Goal: Task Accomplishment & Management: Complete application form

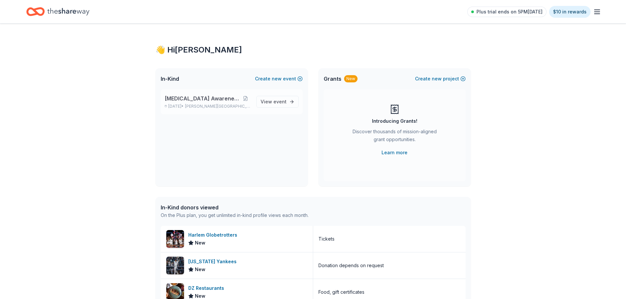
click at [184, 99] on span "[MEDICAL_DATA] Awareness Raffle" at bounding box center [203, 99] width 76 height 8
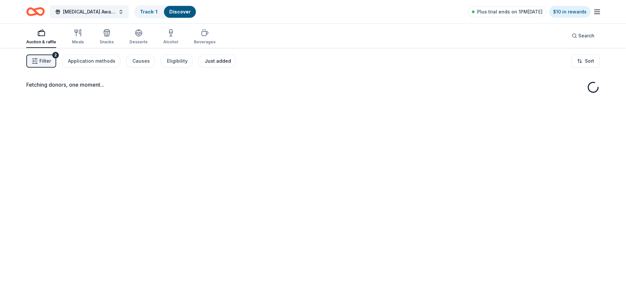
click at [211, 63] on div "Just added" at bounding box center [218, 61] width 26 height 8
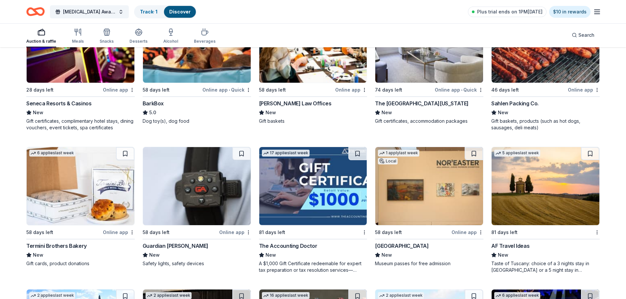
scroll to position [131, 0]
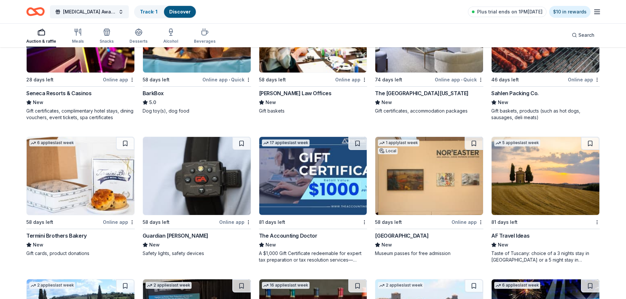
click at [154, 89] on div "BarkBox" at bounding box center [153, 93] width 21 height 8
click at [60, 232] on div "Termini Brothers Bakery" at bounding box center [56, 236] width 60 height 8
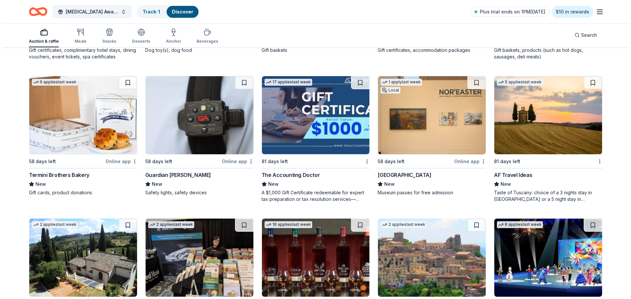
scroll to position [0, 0]
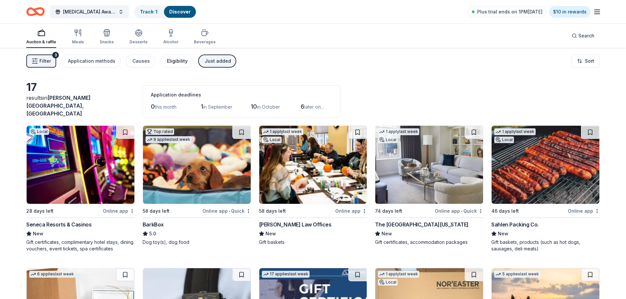
click at [176, 59] on div "Eligibility" at bounding box center [177, 61] width 21 height 8
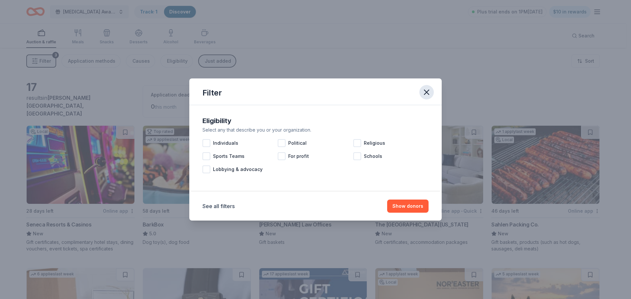
click at [427, 91] on icon "button" at bounding box center [426, 92] width 9 height 9
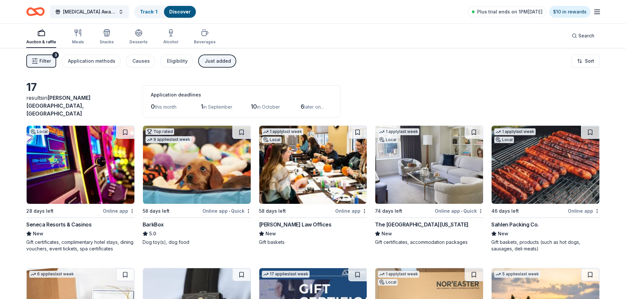
click at [40, 59] on span "Filter" at bounding box center [45, 61] width 12 height 8
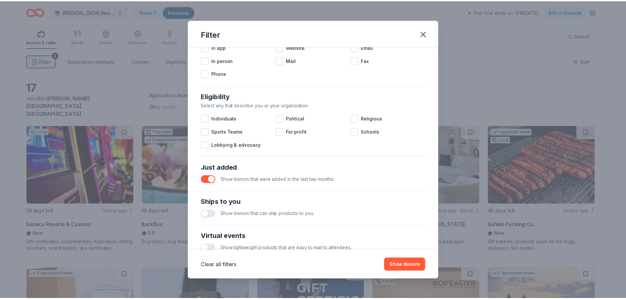
scroll to position [229, 0]
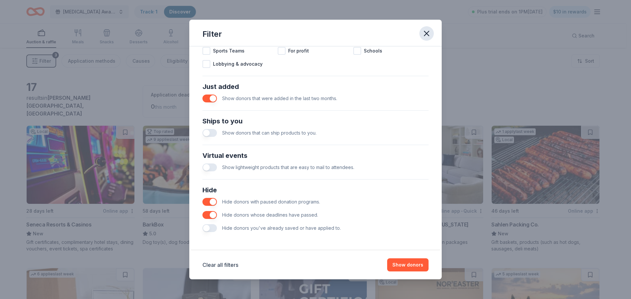
click at [425, 33] on icon "button" at bounding box center [426, 33] width 9 height 9
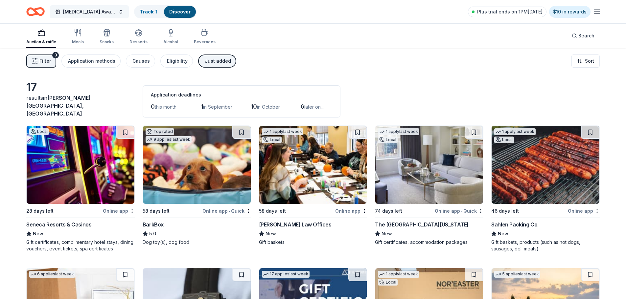
drag, startPoint x: 91, startPoint y: 11, endPoint x: 96, endPoint y: 17, distance: 8.0
click at [94, 14] on span "[MEDICAL_DATA] Awareness Raffle" at bounding box center [89, 12] width 53 height 8
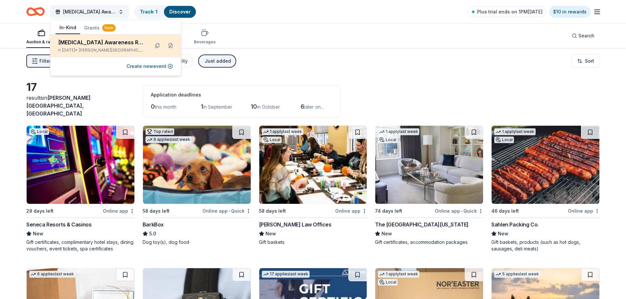
click at [98, 42] on div "[MEDICAL_DATA] Awareness Raffle" at bounding box center [101, 42] width 86 height 8
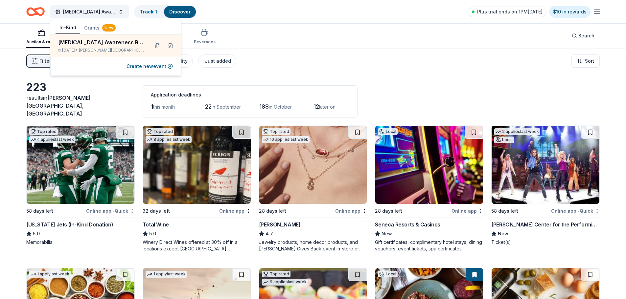
click at [286, 26] on div "Auction & raffle Meals Snacks Desserts Alcohol Beverages Search" at bounding box center [313, 36] width 574 height 24
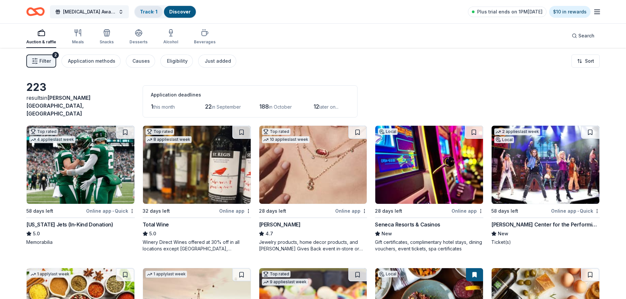
click at [148, 12] on link "Track · 1" at bounding box center [148, 12] width 17 height 6
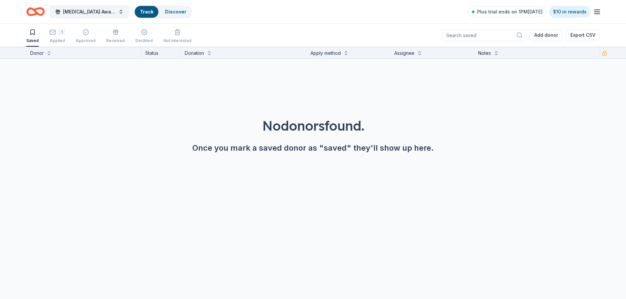
scroll to position [0, 0]
click at [57, 40] on div "Applied" at bounding box center [57, 40] width 16 height 5
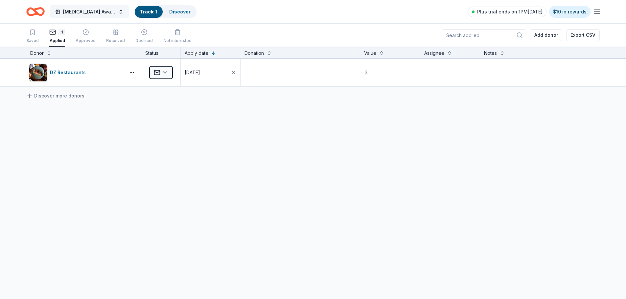
click at [84, 10] on span "[MEDICAL_DATA] Awareness Raffle" at bounding box center [89, 12] width 53 height 8
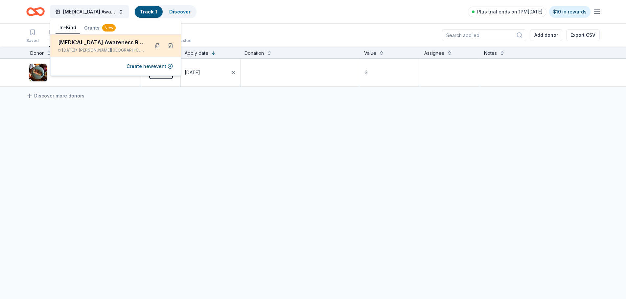
click at [109, 44] on div "[MEDICAL_DATA] Awareness Raffle" at bounding box center [101, 42] width 86 height 8
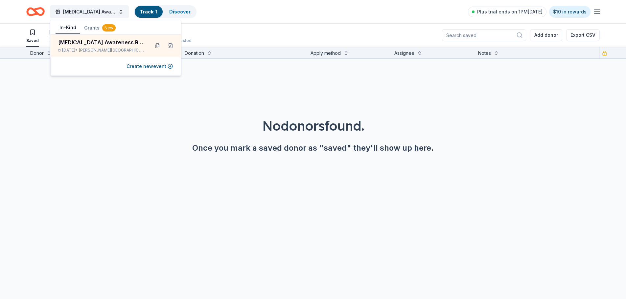
click at [123, 147] on div "Once you mark a saved donor as "saved" they'll show up here." at bounding box center [313, 148] width 595 height 11
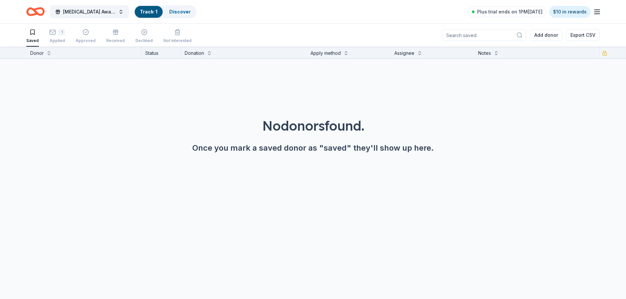
click at [33, 35] on icon "button" at bounding box center [32, 32] width 7 height 7
click at [230, 13] on div "CADASIL Awareness Raffle Track · 1 Discover Plus trial ends on 1PM, 8/25 $10 in…" at bounding box center [313, 11] width 574 height 15
click at [93, 11] on span "[MEDICAL_DATA] Awareness Raffle" at bounding box center [89, 12] width 53 height 8
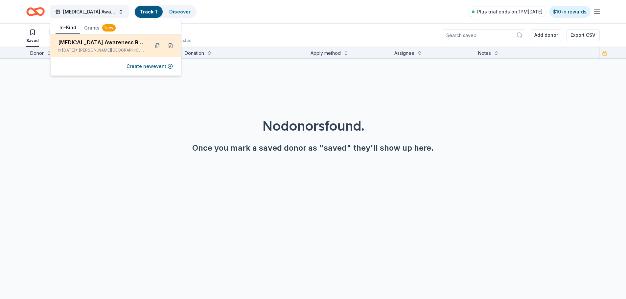
click at [82, 42] on div "[MEDICAL_DATA] Awareness Raffle" at bounding box center [101, 42] width 86 height 8
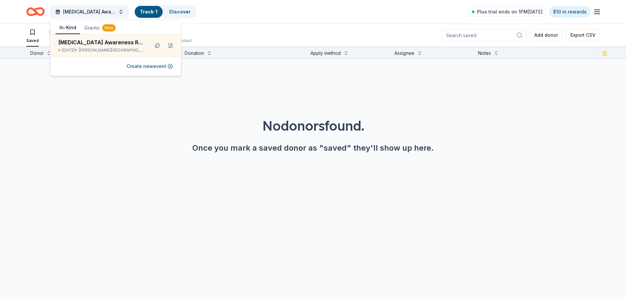
click at [512, 88] on div "No donors found. Once you mark a saved donor as "saved" they'll show up here." at bounding box center [313, 117] width 626 height 116
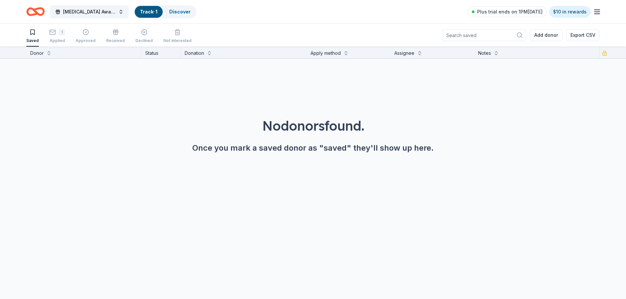
click at [155, 54] on div "Status" at bounding box center [160, 53] width 39 height 12
click at [40, 54] on div "Donor" at bounding box center [36, 53] width 13 height 8
click at [48, 54] on button at bounding box center [48, 52] width 5 height 7
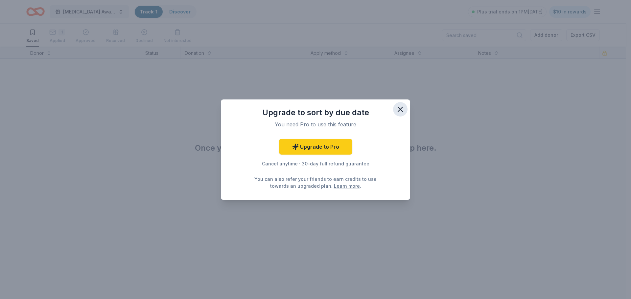
click at [399, 108] on icon "button" at bounding box center [400, 109] width 5 height 5
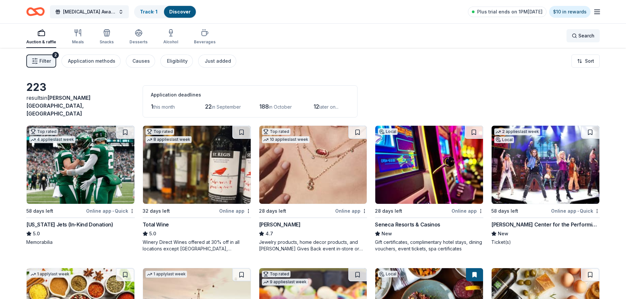
click at [577, 36] on div "Search" at bounding box center [583, 36] width 23 height 8
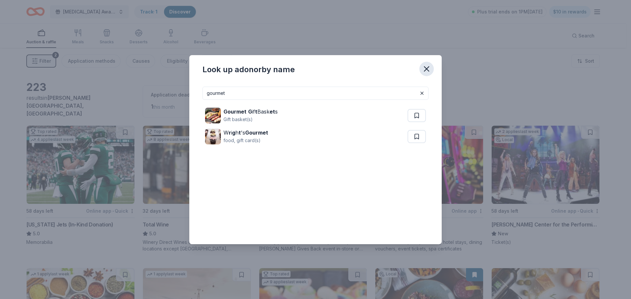
type input "gourmet"
click at [426, 69] on icon "button" at bounding box center [426, 69] width 5 height 5
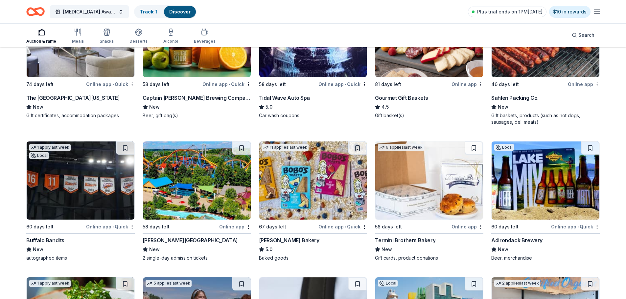
scroll to position [559, 0]
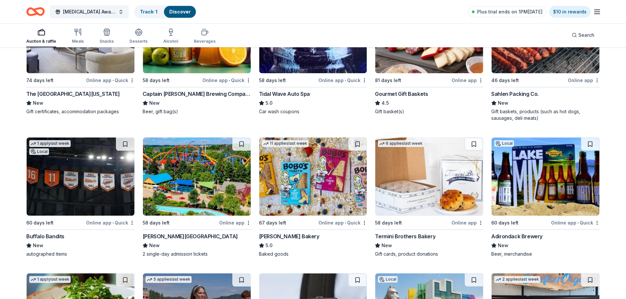
click at [272, 233] on div "Bobo's Bakery" at bounding box center [289, 237] width 60 height 8
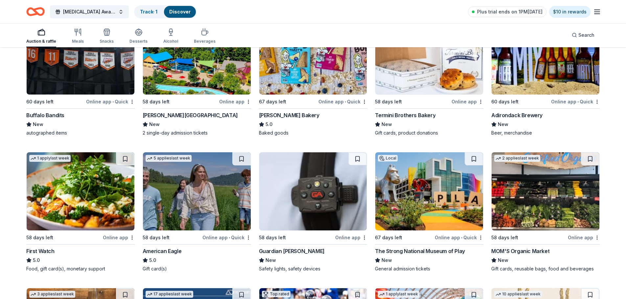
scroll to position [690, 0]
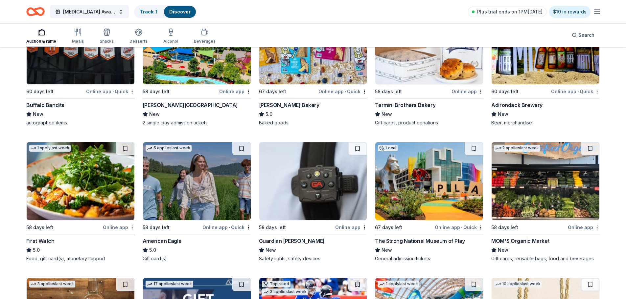
click at [42, 237] on div "First Watch" at bounding box center [40, 241] width 28 height 8
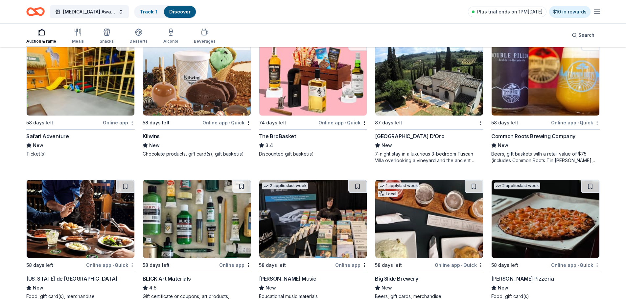
scroll to position [1249, 0]
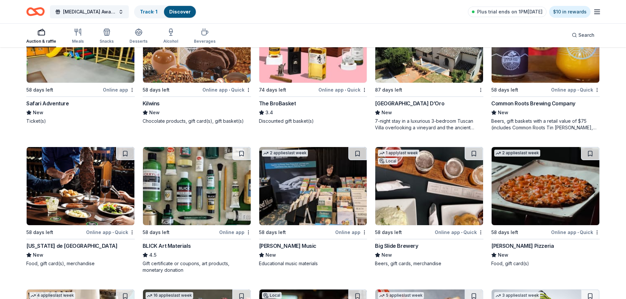
click at [168, 242] on div "BLICK Art Materials" at bounding box center [167, 246] width 48 height 8
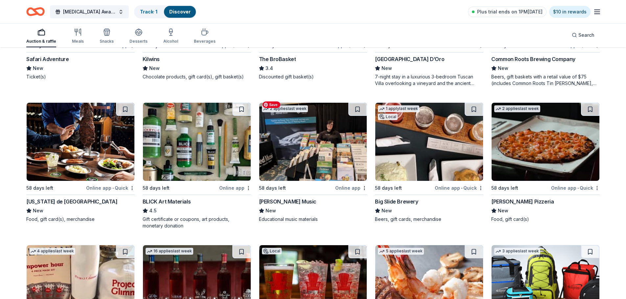
scroll to position [1282, 0]
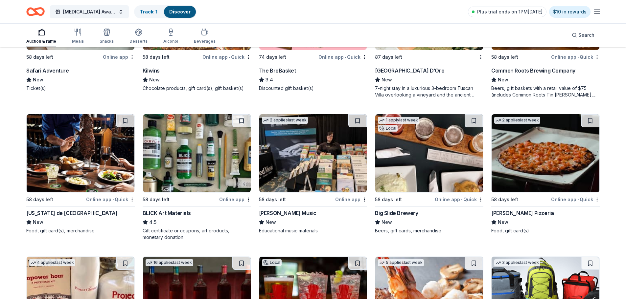
click at [287, 67] on div "The BroBasket" at bounding box center [277, 71] width 37 height 8
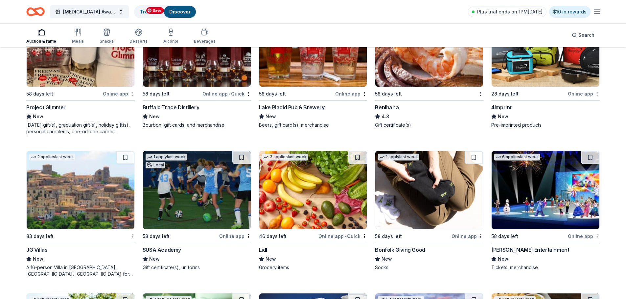
scroll to position [1545, 0]
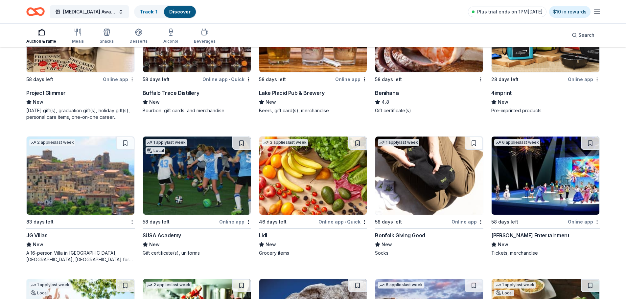
click at [499, 89] on div "4imprint" at bounding box center [501, 93] width 20 height 8
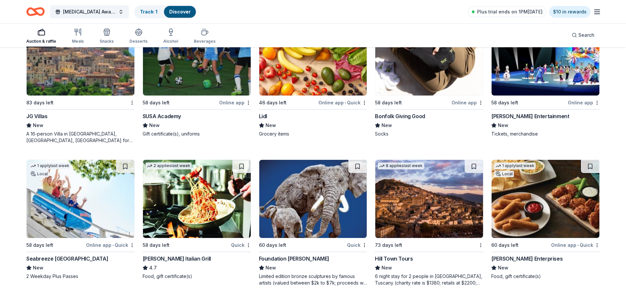
scroll to position [1677, 0]
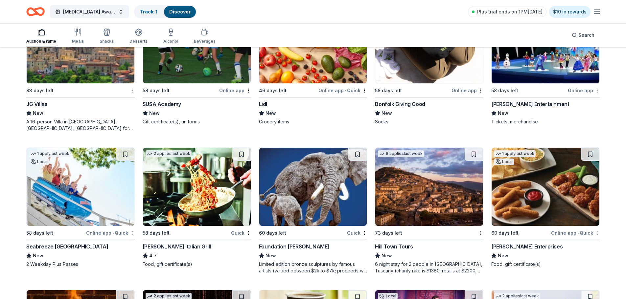
click at [265, 100] on div "Lidl" at bounding box center [263, 104] width 8 height 8
click at [387, 100] on div "Bonfolk Giving Good" at bounding box center [400, 104] width 50 height 8
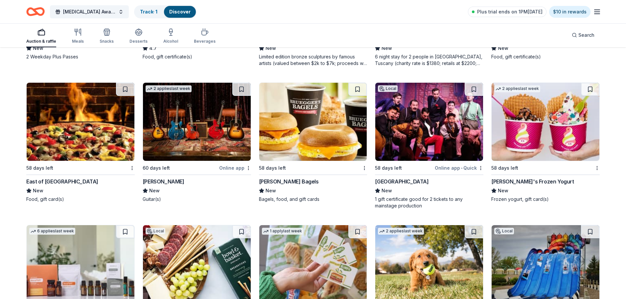
scroll to position [1874, 0]
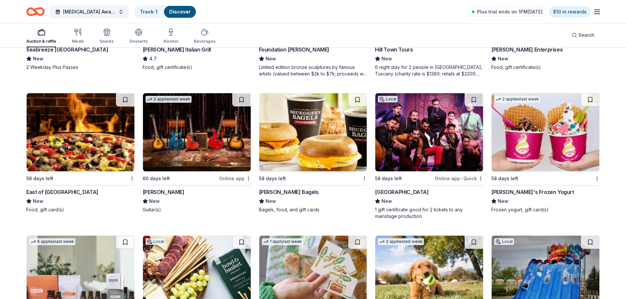
click at [408, 188] on div "Plaza's Broadway Long Island" at bounding box center [402, 192] width 54 height 8
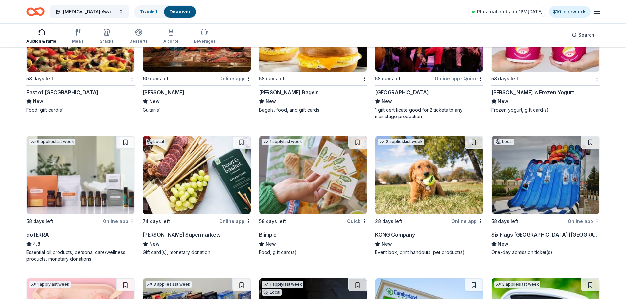
scroll to position [2005, 0]
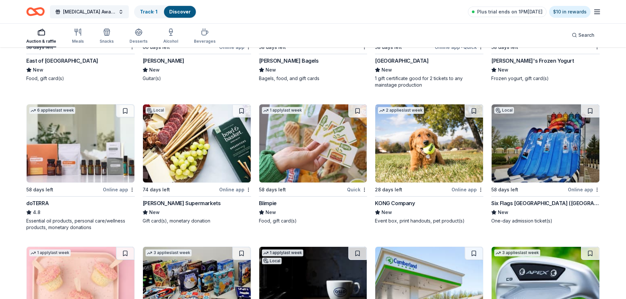
click at [35, 200] on div "doTERRA" at bounding box center [37, 204] width 22 height 8
click at [176, 200] on div "Inserra Supermarkets" at bounding box center [182, 204] width 78 height 8
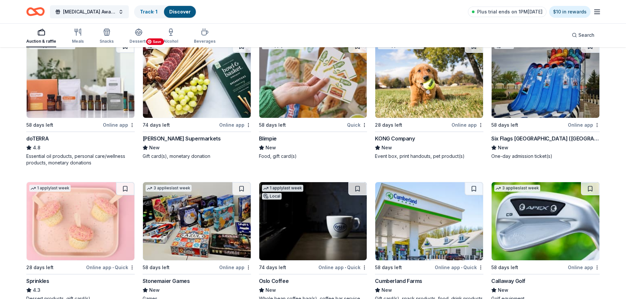
scroll to position [2071, 0]
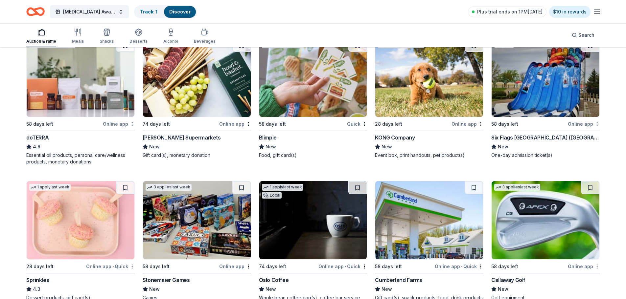
click at [405, 134] on div "KONG Company" at bounding box center [395, 138] width 40 height 8
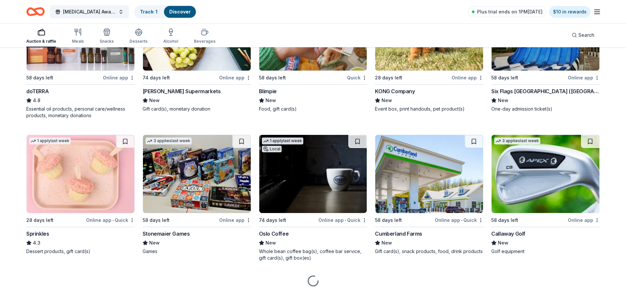
scroll to position [2128, 0]
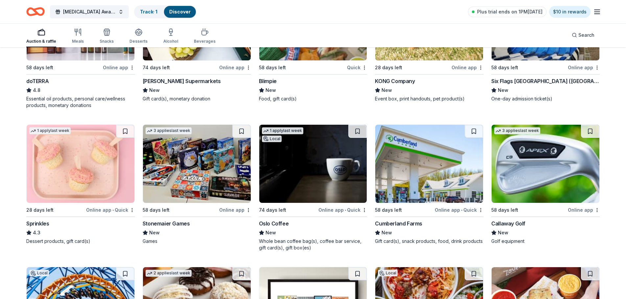
click at [40, 220] on div "Sprinkles" at bounding box center [37, 224] width 23 height 8
click at [170, 220] on div "Stonemaier Games" at bounding box center [166, 224] width 47 height 8
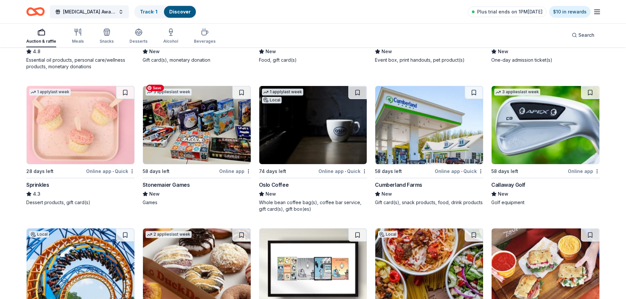
scroll to position [2226, 0]
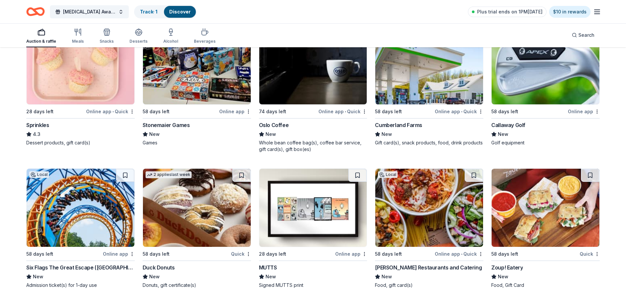
click at [279, 121] on div "Oslo Coffee" at bounding box center [274, 125] width 30 height 8
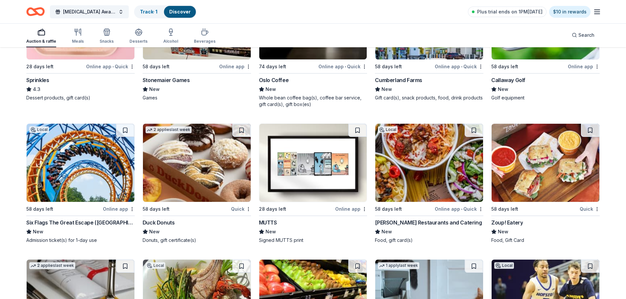
scroll to position [2325, 0]
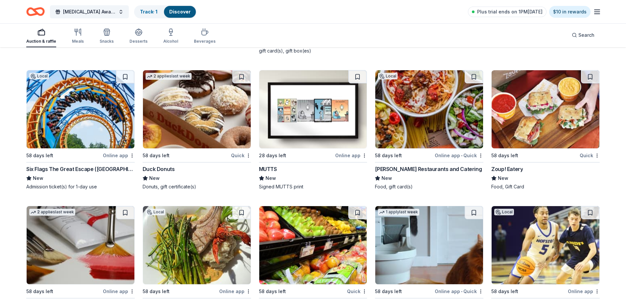
click at [424, 166] on div "[PERSON_NAME] Restaurants and Catering" at bounding box center [428, 169] width 107 height 8
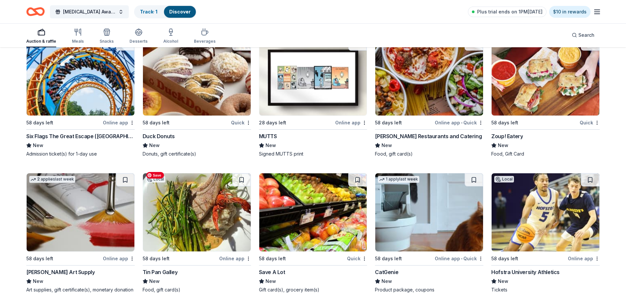
scroll to position [2390, 0]
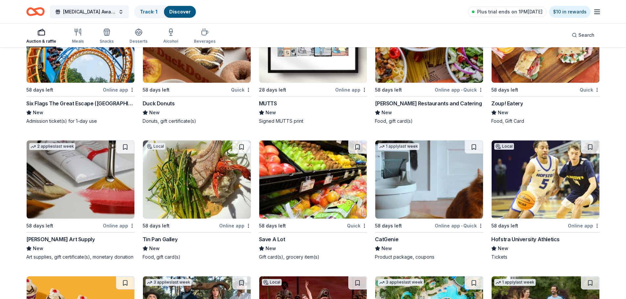
click at [280, 236] on div "Save A Lot" at bounding box center [272, 240] width 26 height 8
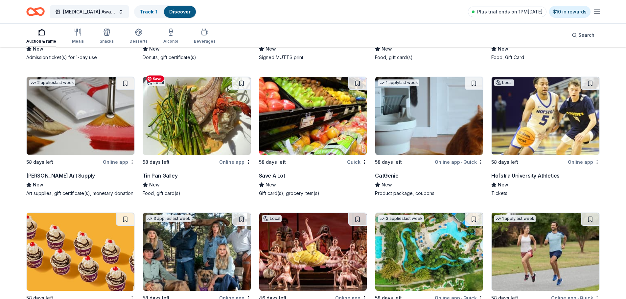
scroll to position [2456, 0]
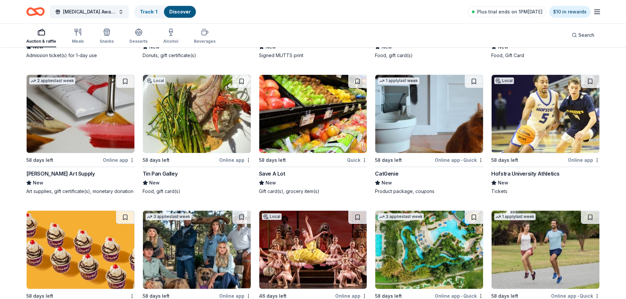
click at [527, 170] on div "Hofstra University Athletics" at bounding box center [525, 174] width 68 height 8
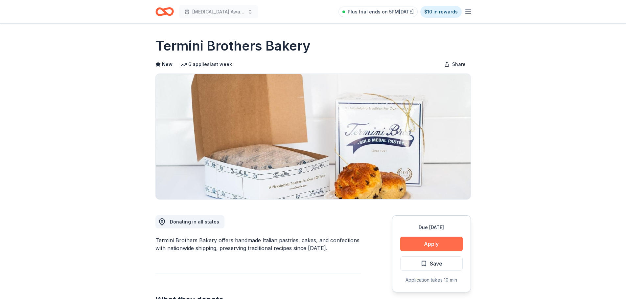
click at [423, 241] on button "Apply" at bounding box center [431, 244] width 62 height 14
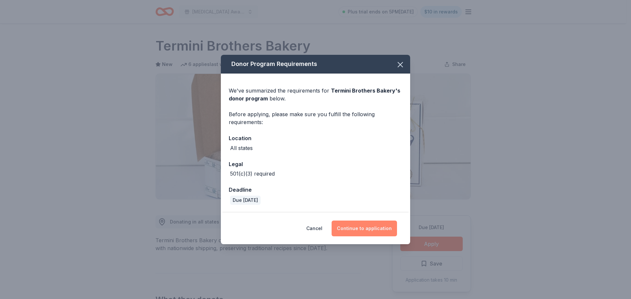
click at [352, 229] on button "Continue to application" at bounding box center [364, 229] width 65 height 16
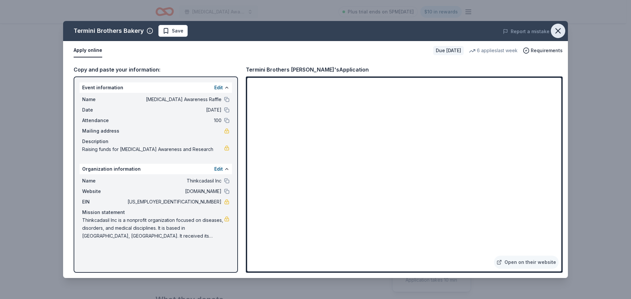
click at [559, 31] on icon "button" at bounding box center [557, 30] width 9 height 9
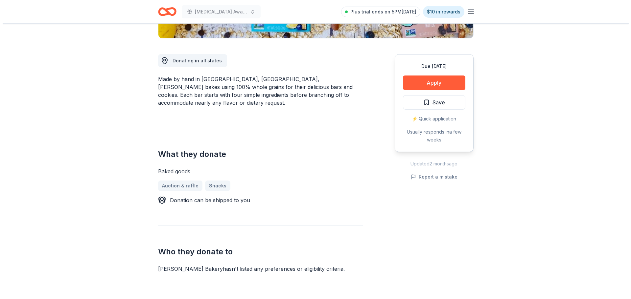
scroll to position [263, 0]
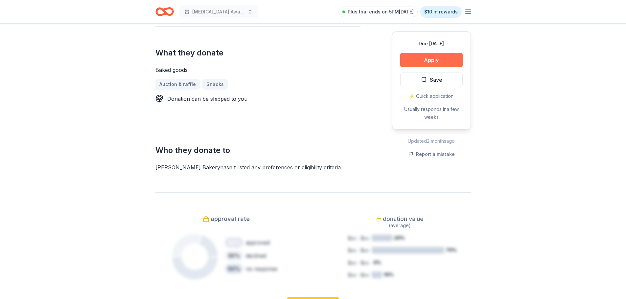
click at [433, 56] on button "Apply" at bounding box center [431, 60] width 62 height 14
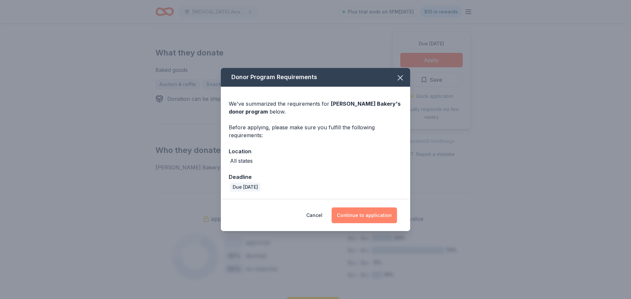
click at [367, 213] on button "Continue to application" at bounding box center [364, 216] width 65 height 16
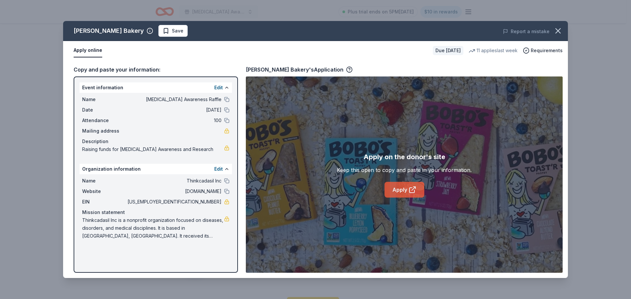
click at [397, 189] on link "Apply" at bounding box center [405, 190] width 40 height 16
click at [404, 190] on link "Apply" at bounding box center [405, 190] width 40 height 16
click at [227, 87] on button at bounding box center [226, 87] width 5 height 5
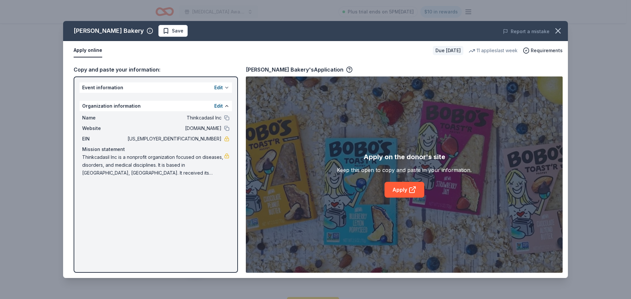
click at [226, 88] on button at bounding box center [226, 87] width 5 height 5
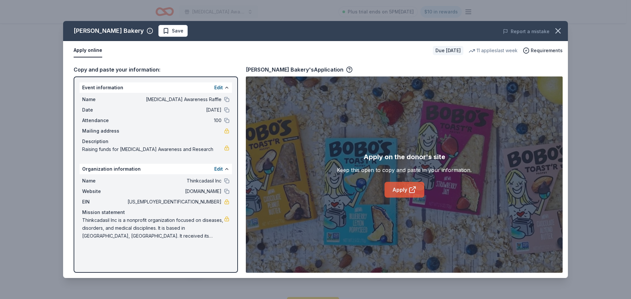
click at [398, 190] on link "Apply" at bounding box center [405, 190] width 40 height 16
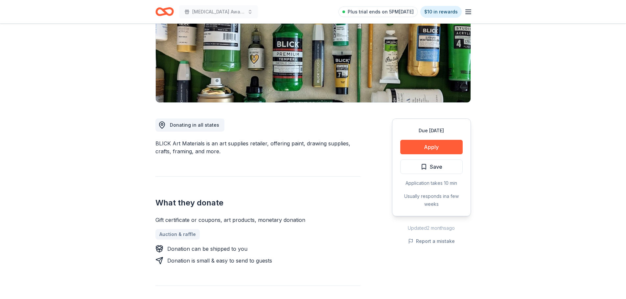
scroll to position [99, 0]
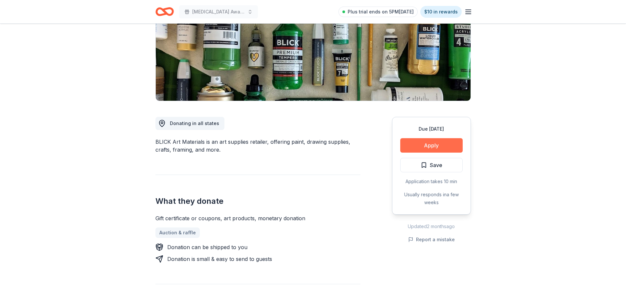
click at [432, 144] on button "Apply" at bounding box center [431, 145] width 62 height 14
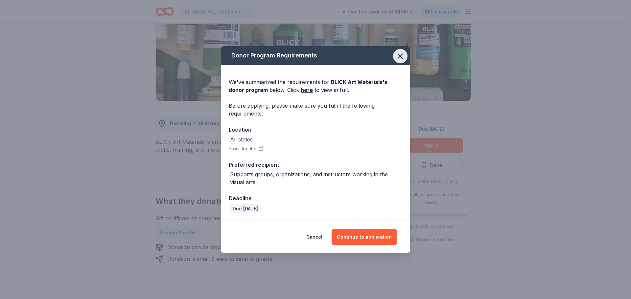
click at [400, 55] on icon "button" at bounding box center [400, 56] width 5 height 5
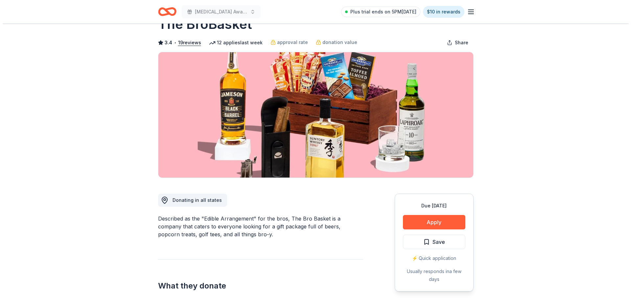
scroll to position [33, 0]
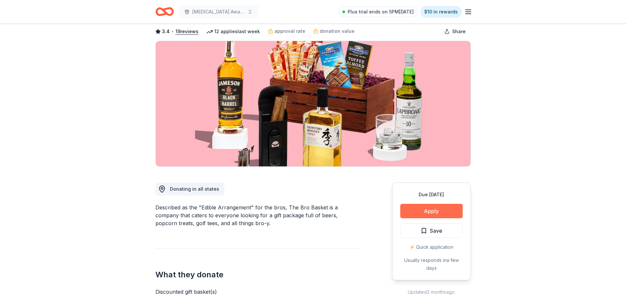
click at [431, 210] on button "Apply" at bounding box center [431, 211] width 62 height 14
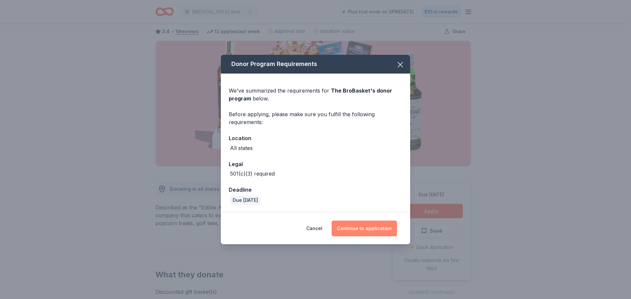
click at [365, 230] on button "Continue to application" at bounding box center [364, 229] width 65 height 16
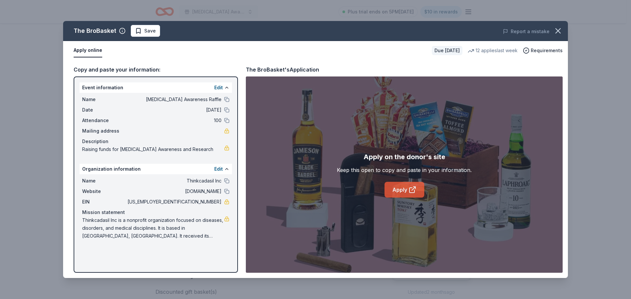
click at [402, 185] on link "Apply" at bounding box center [405, 190] width 40 height 16
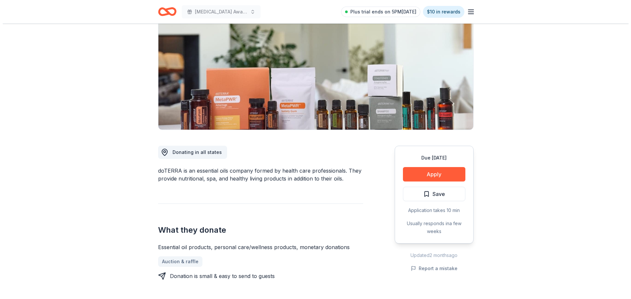
scroll to position [66, 0]
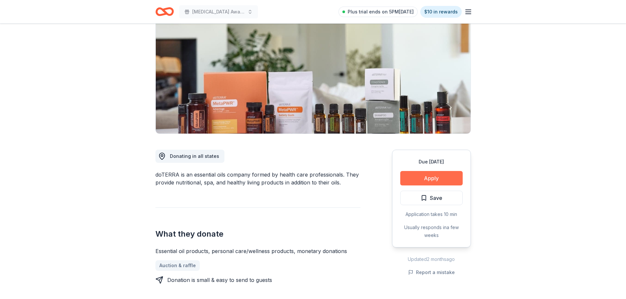
click at [438, 178] on button "Apply" at bounding box center [431, 178] width 62 height 14
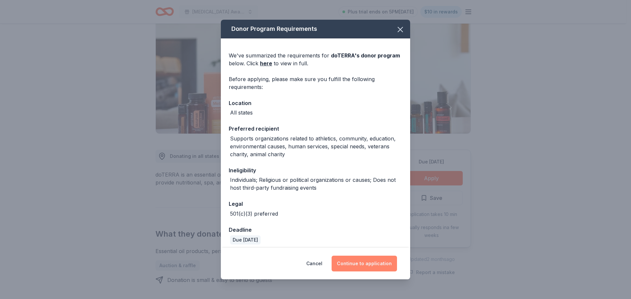
click at [371, 263] on button "Continue to application" at bounding box center [364, 264] width 65 height 16
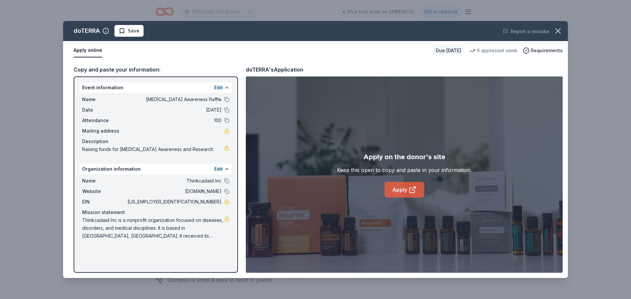
click at [397, 189] on link "Apply" at bounding box center [405, 190] width 40 height 16
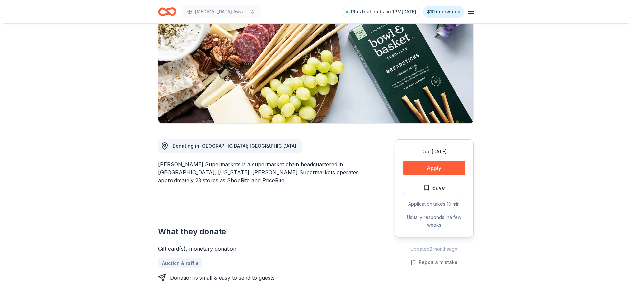
scroll to position [66, 0]
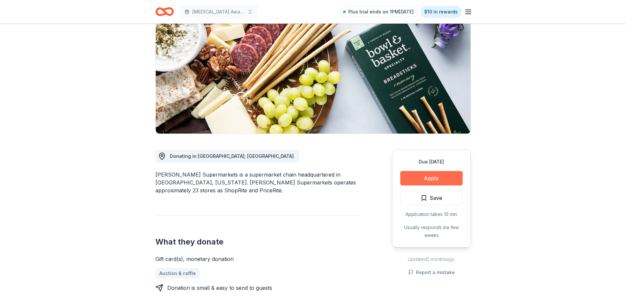
click at [434, 177] on button "Apply" at bounding box center [431, 178] width 62 height 14
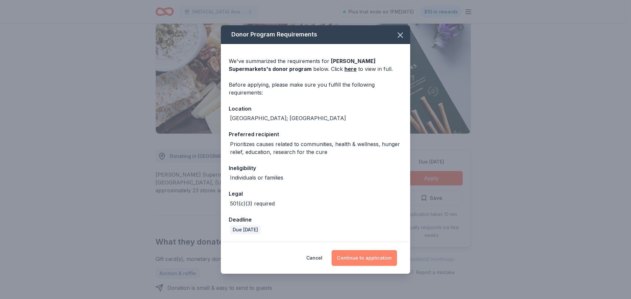
click at [364, 258] on button "Continue to application" at bounding box center [364, 258] width 65 height 16
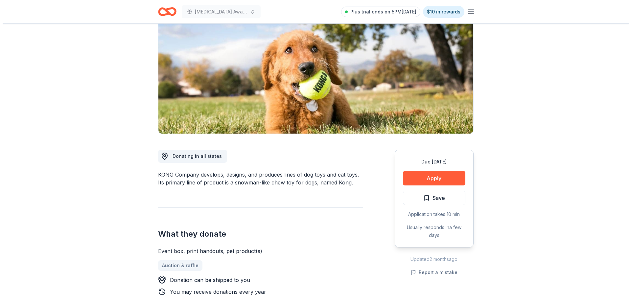
scroll to position [99, 0]
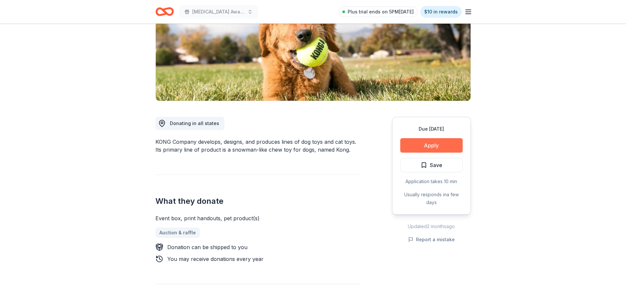
click at [438, 143] on button "Apply" at bounding box center [431, 145] width 62 height 14
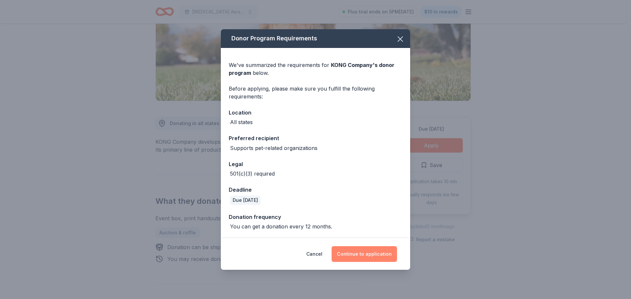
click at [365, 253] on button "Continue to application" at bounding box center [364, 255] width 65 height 16
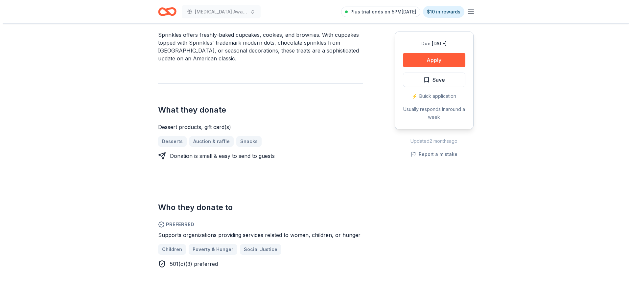
scroll to position [230, 0]
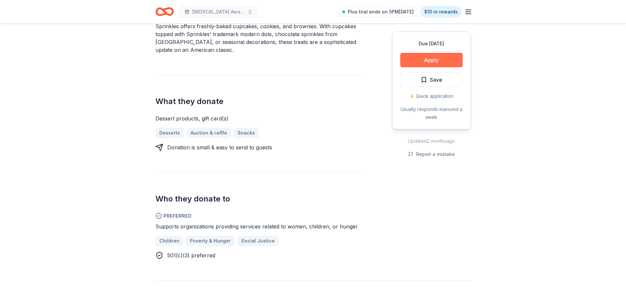
click at [435, 59] on button "Apply" at bounding box center [431, 60] width 62 height 14
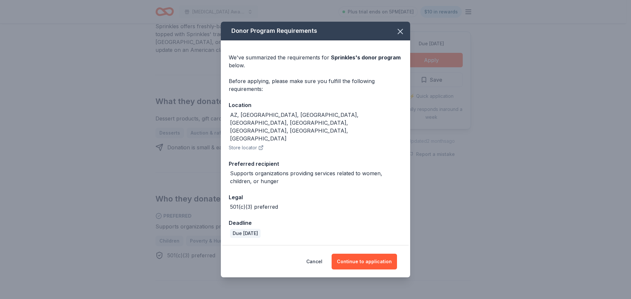
click at [254, 144] on button "Store locator" at bounding box center [246, 148] width 35 height 8
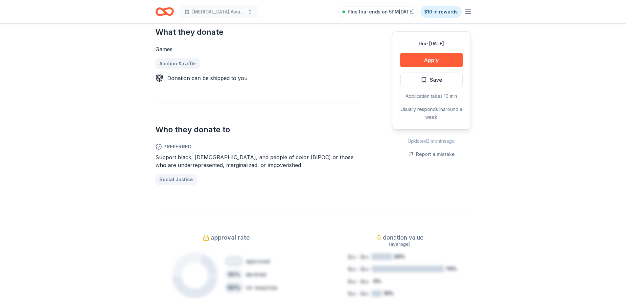
scroll to position [329, 0]
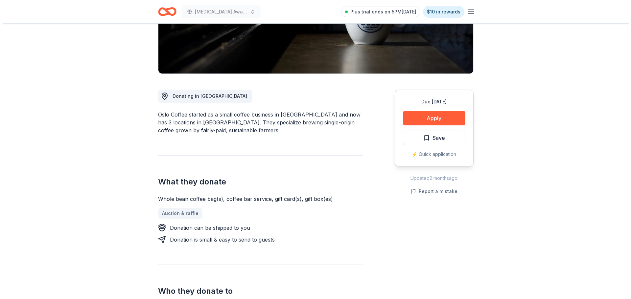
scroll to position [131, 0]
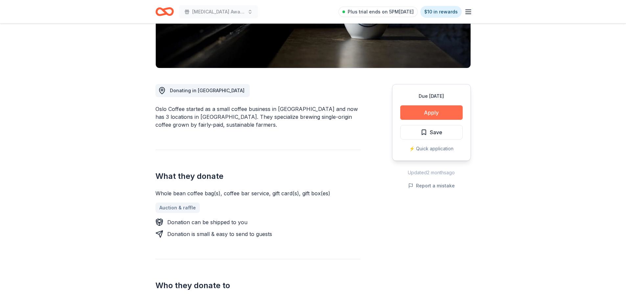
click at [432, 110] on button "Apply" at bounding box center [431, 113] width 62 height 14
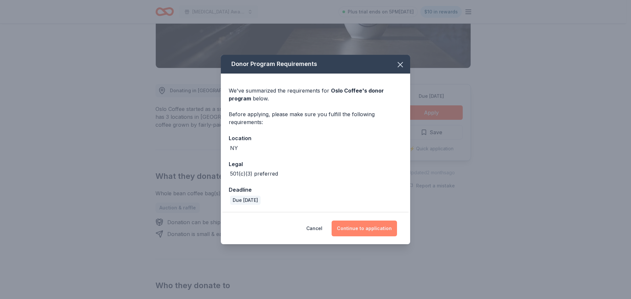
click at [371, 228] on button "Continue to application" at bounding box center [364, 229] width 65 height 16
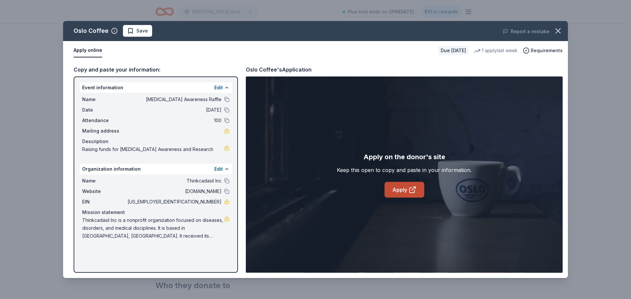
click at [407, 190] on link "Apply" at bounding box center [405, 190] width 40 height 16
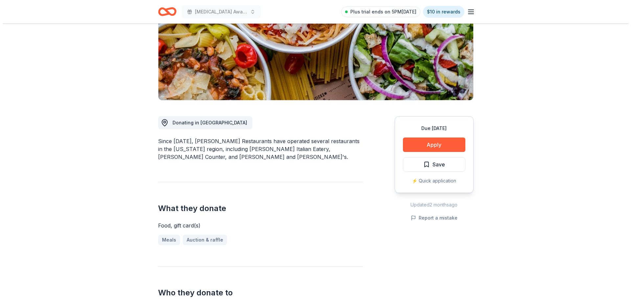
scroll to position [66, 0]
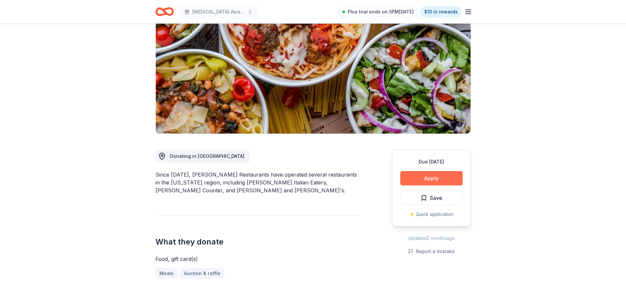
click at [438, 179] on button "Apply" at bounding box center [431, 178] width 62 height 14
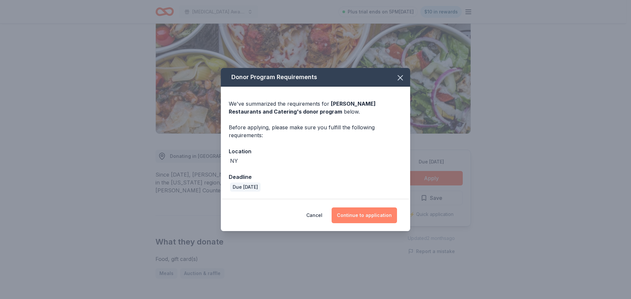
click at [364, 214] on button "Continue to application" at bounding box center [364, 216] width 65 height 16
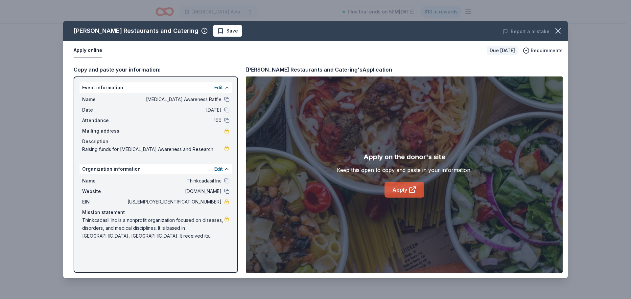
click at [397, 191] on link "Apply" at bounding box center [405, 190] width 40 height 16
click at [367, 135] on div "Apply on the donor's site Keep this open to copy and paste in your information.…" at bounding box center [404, 175] width 317 height 197
drag, startPoint x: 149, startPoint y: 126, endPoint x: 306, endPoint y: 243, distance: 195.9
click at [306, 243] on div "Apply on the donor's site Keep this open to copy and paste in your information.…" at bounding box center [404, 175] width 317 height 197
click at [137, 72] on div "Copy and paste your information:" at bounding box center [156, 69] width 164 height 9
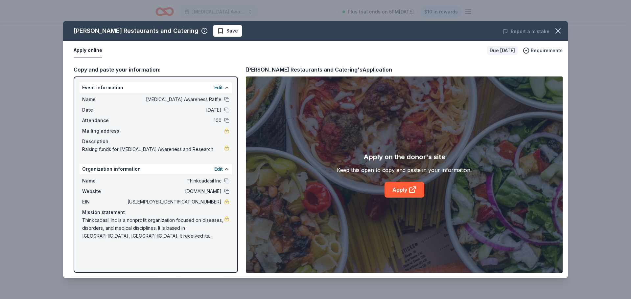
click at [138, 69] on div "Copy and paste your information:" at bounding box center [156, 69] width 164 height 9
click at [401, 123] on div "Apply on the donor's site Keep this open to copy and paste in your information.…" at bounding box center [404, 175] width 317 height 197
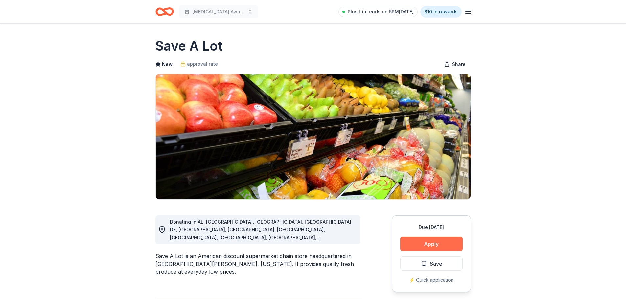
click at [437, 240] on button "Apply" at bounding box center [431, 244] width 62 height 14
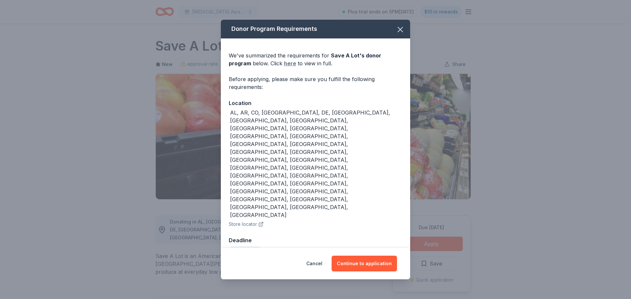
click at [284, 67] on link "here" at bounding box center [290, 63] width 12 height 8
click at [400, 34] on icon "button" at bounding box center [400, 29] width 9 height 9
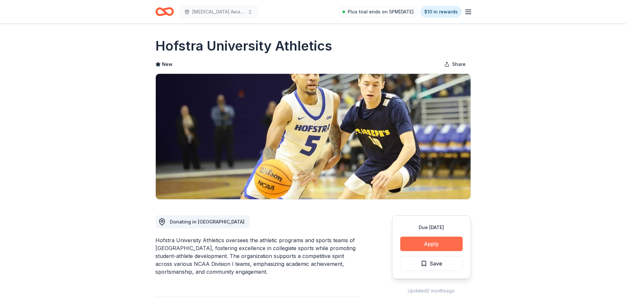
click at [434, 244] on button "Apply" at bounding box center [431, 244] width 62 height 14
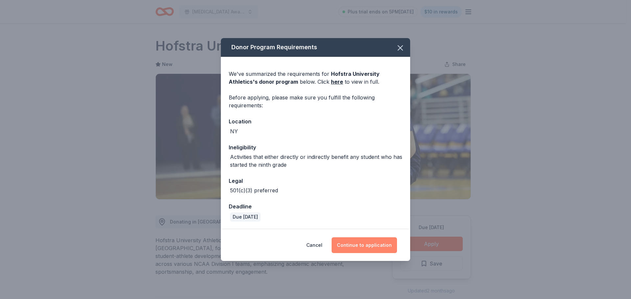
click at [366, 244] on button "Continue to application" at bounding box center [364, 246] width 65 height 16
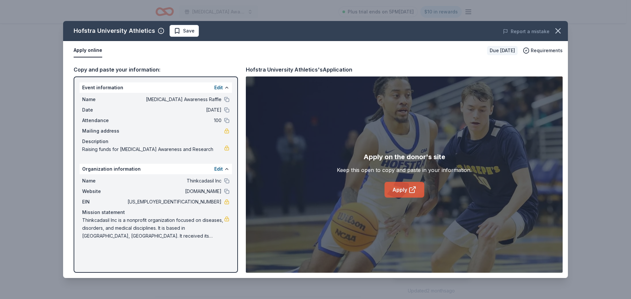
click at [404, 189] on link "Apply" at bounding box center [405, 190] width 40 height 16
drag, startPoint x: 151, startPoint y: 83, endPoint x: 119, endPoint y: 248, distance: 168.0
click at [119, 248] on div "Event information Edit Name CADASIL Awareness Raffle Date 11/16/25 Attendance 1…" at bounding box center [156, 175] width 164 height 197
drag, startPoint x: 146, startPoint y: 171, endPoint x: 414, endPoint y: 174, distance: 268.2
click at [414, 174] on div "Copy and paste your information: Event information Edit Name CADASIL Awareness …" at bounding box center [315, 169] width 505 height 218
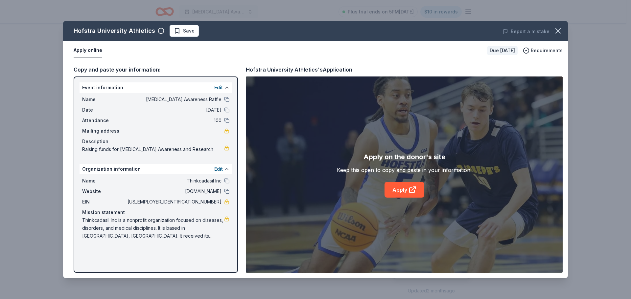
click at [227, 169] on button at bounding box center [226, 169] width 5 height 5
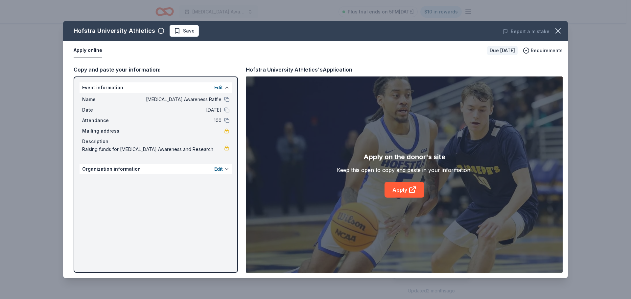
click at [227, 169] on button at bounding box center [226, 169] width 5 height 5
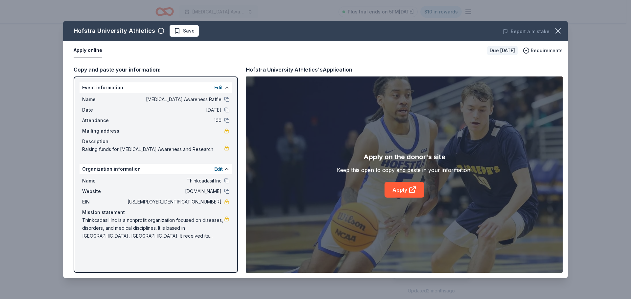
click at [200, 191] on span "thinkcadasil.org" at bounding box center [173, 192] width 95 height 8
click at [405, 189] on link "Apply" at bounding box center [405, 190] width 40 height 16
drag, startPoint x: 188, startPoint y: 85, endPoint x: 277, endPoint y: 3, distance: 121.0
click at [272, 7] on div "Hofstra University Athletics Save Report a mistake Apply online Due in 58 days …" at bounding box center [315, 149] width 631 height 299
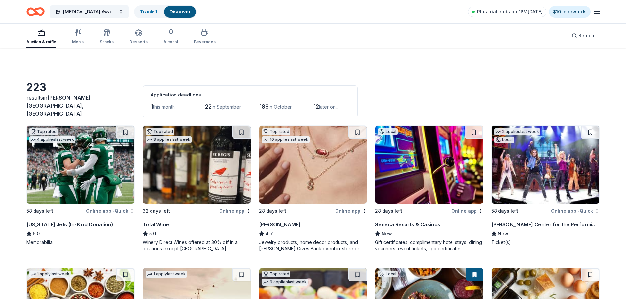
scroll to position [2456, 0]
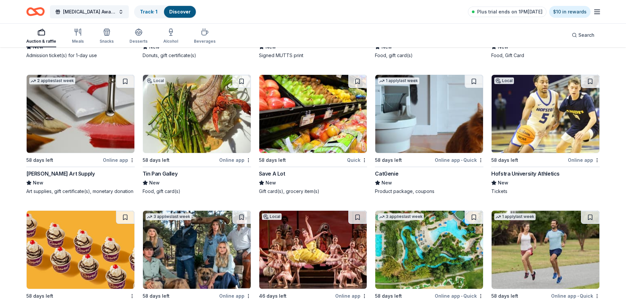
click at [168, 170] on div "Tin Pan Galley" at bounding box center [160, 174] width 35 height 8
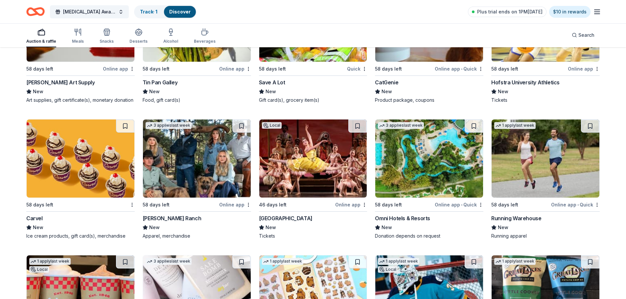
scroll to position [2588, 0]
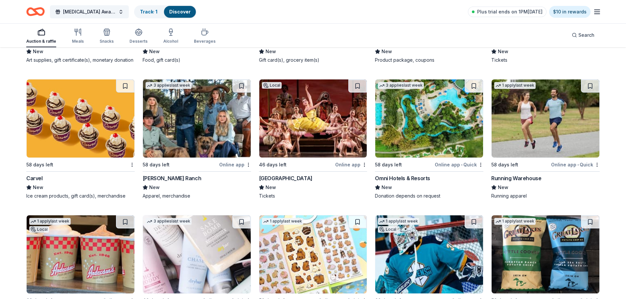
click at [34, 175] on div "Carvel" at bounding box center [34, 179] width 16 height 8
click at [159, 175] on div "[PERSON_NAME] Ranch" at bounding box center [172, 179] width 59 height 8
click at [165, 175] on div "[PERSON_NAME] Ranch" at bounding box center [172, 179] width 59 height 8
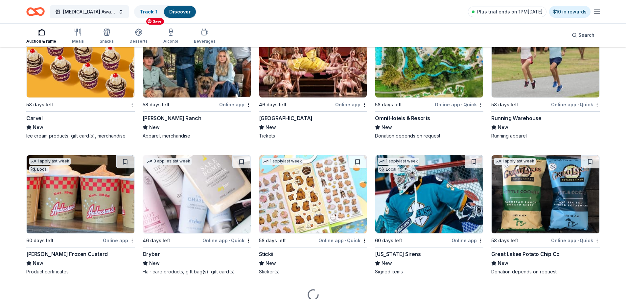
scroll to position [2653, 0]
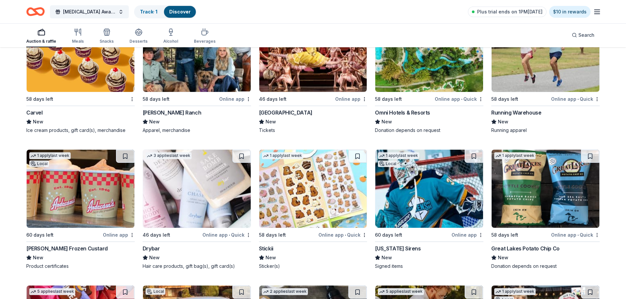
click at [509, 109] on div "Running Warehouse" at bounding box center [516, 113] width 50 height 8
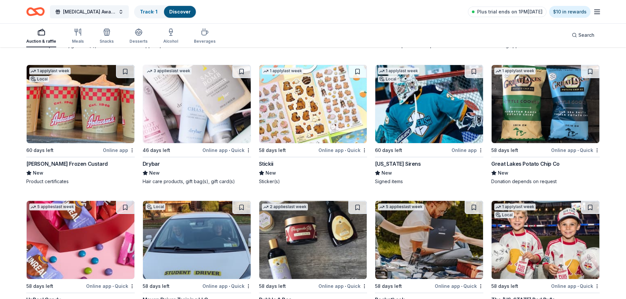
scroll to position [2752, 0]
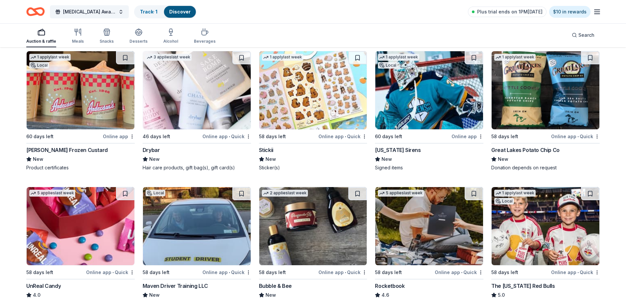
click at [82, 146] on div "Anderson's Frozen Custard" at bounding box center [67, 150] width 82 height 8
click at [152, 146] on div "Drybar" at bounding box center [151, 150] width 17 height 8
click at [266, 146] on div "Stickii" at bounding box center [266, 150] width 14 height 8
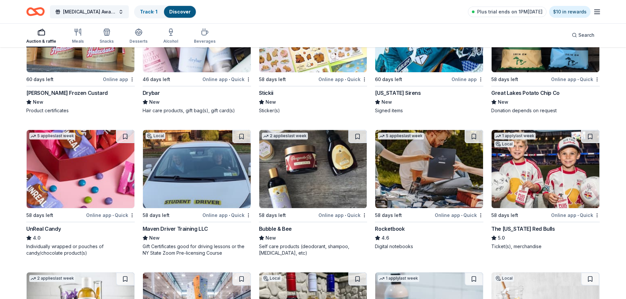
scroll to position [2818, 0]
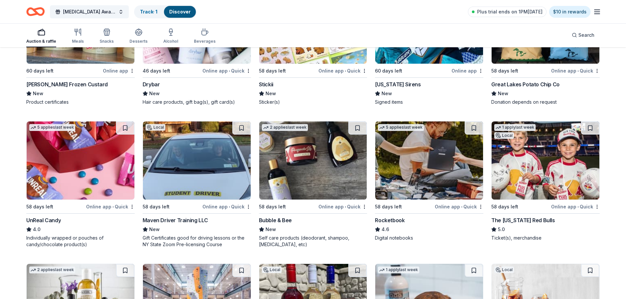
click at [517, 81] on div "Great Lakes Potato Chip Co" at bounding box center [525, 85] width 68 height 8
click at [51, 217] on div "UnReal Candy" at bounding box center [43, 221] width 35 height 8
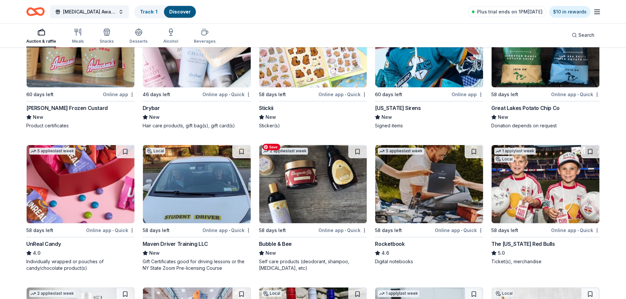
scroll to position [2851, 0]
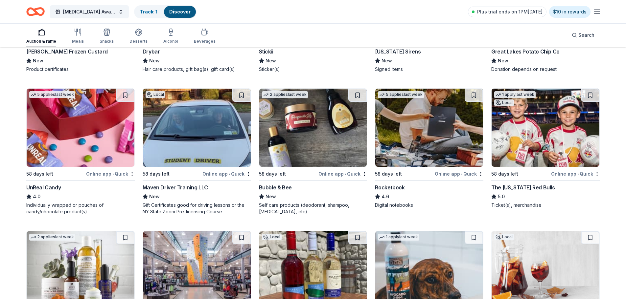
click at [282, 184] on div "Bubble & Bee" at bounding box center [275, 188] width 33 height 8
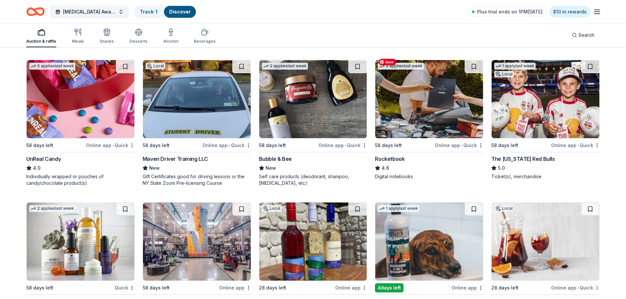
scroll to position [2916, 0]
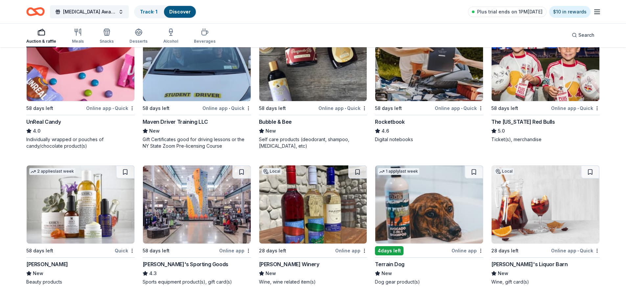
click at [388, 118] on div "Rocketbook" at bounding box center [390, 122] width 30 height 8
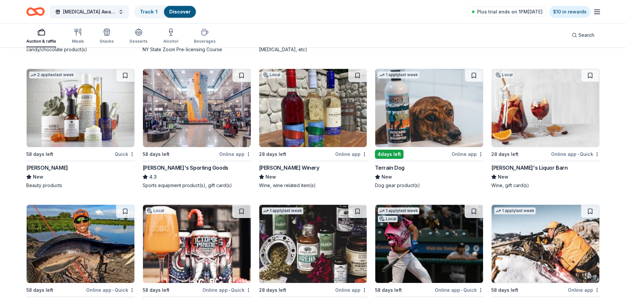
scroll to position [3015, 0]
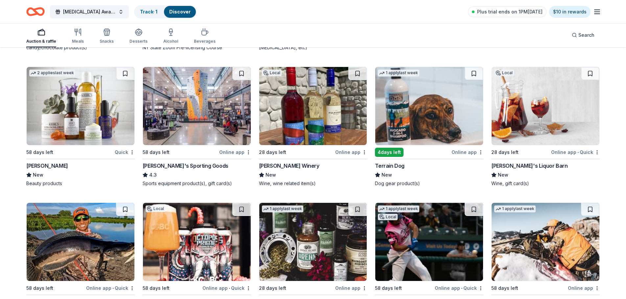
click at [38, 162] on div "Kiehl's" at bounding box center [47, 166] width 42 height 8
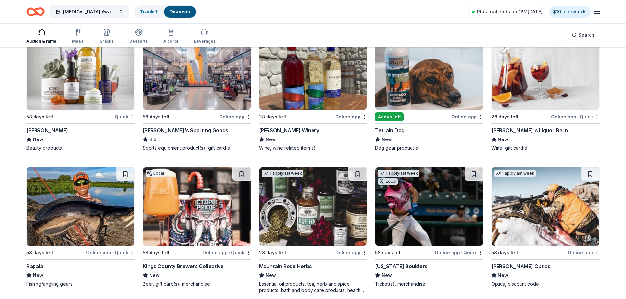
scroll to position [3114, 0]
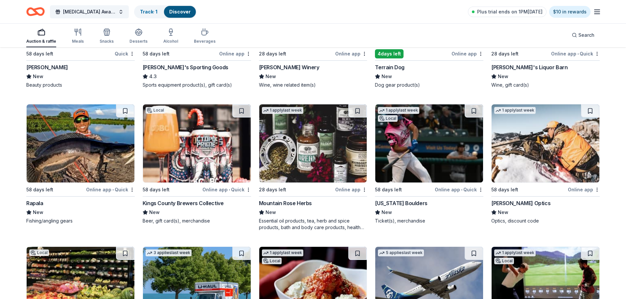
click at [407, 200] on div "New York Boulders" at bounding box center [401, 204] width 52 height 8
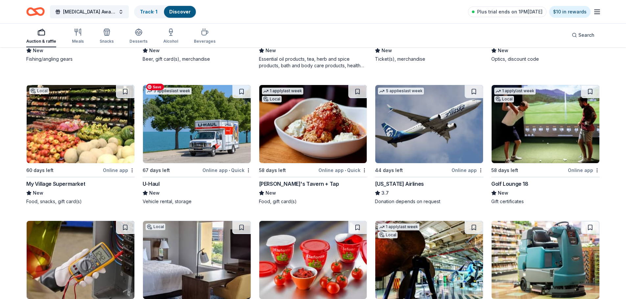
scroll to position [3295, 0]
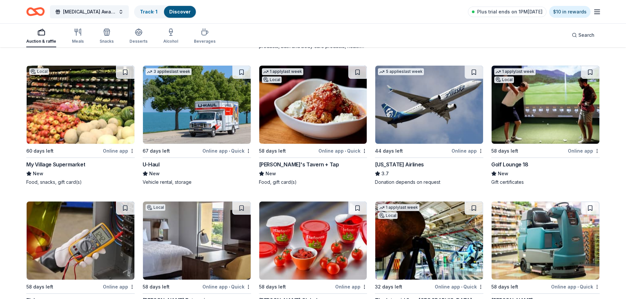
click at [514, 161] on div "Golf Lounge 18" at bounding box center [509, 165] width 37 height 8
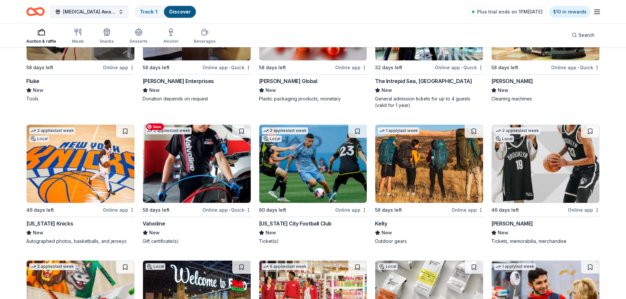
scroll to position [3525, 0]
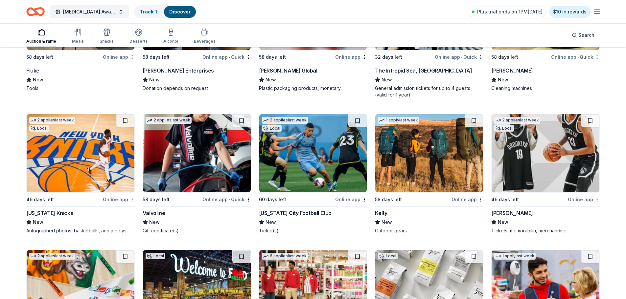
click at [158, 209] on div "Valvoline" at bounding box center [154, 213] width 22 height 8
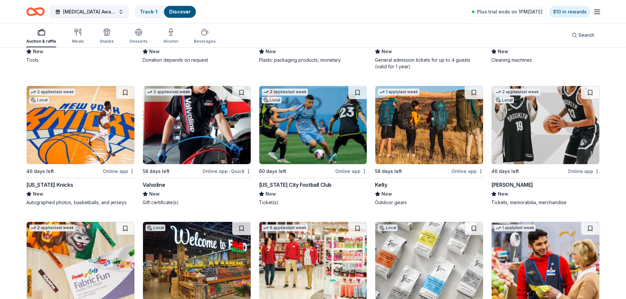
scroll to position [3591, 0]
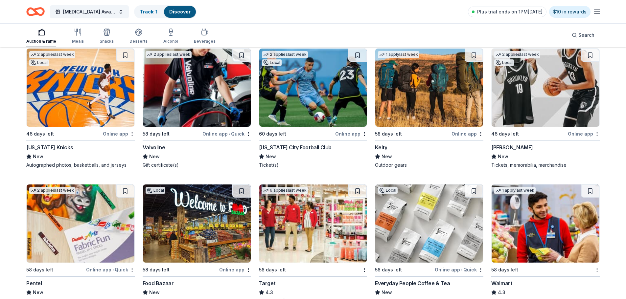
click at [382, 144] on div "Kelty" at bounding box center [381, 148] width 12 height 8
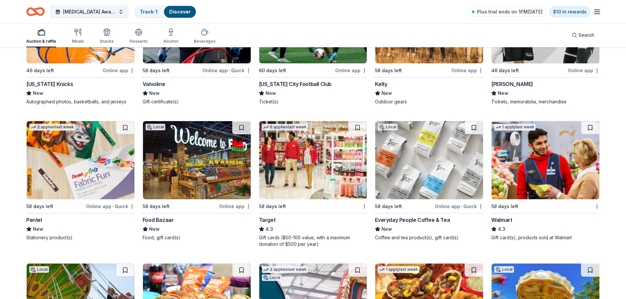
scroll to position [3657, 0]
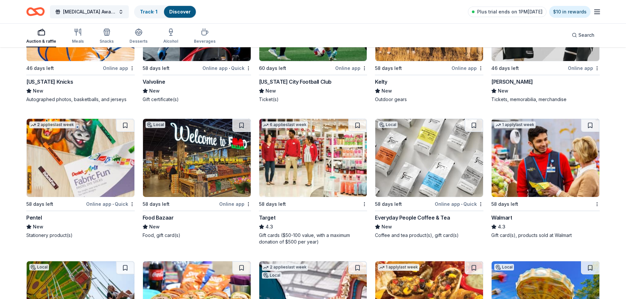
click at [413, 214] on div "Everyday People Coffee & Tea" at bounding box center [412, 218] width 75 height 8
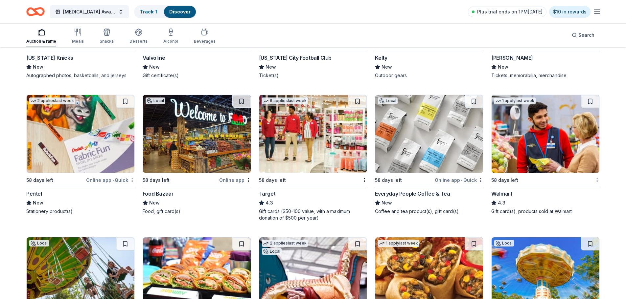
scroll to position [3755, 0]
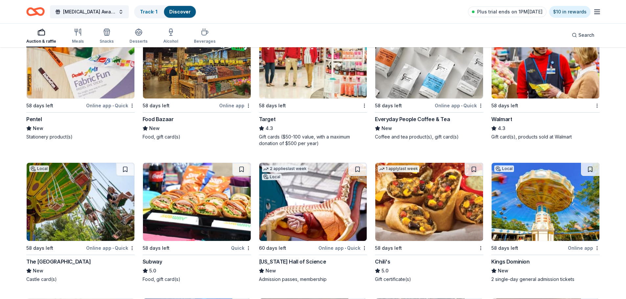
click at [500, 115] on div "Walmart" at bounding box center [501, 119] width 21 height 8
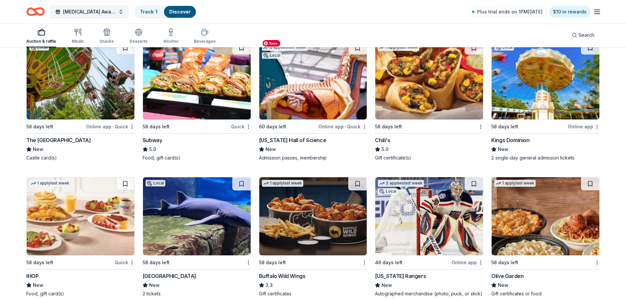
scroll to position [3919, 0]
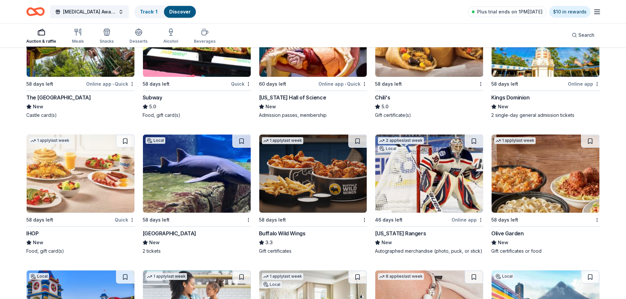
click at [521, 94] on div "Kings Dominion" at bounding box center [510, 98] width 38 height 8
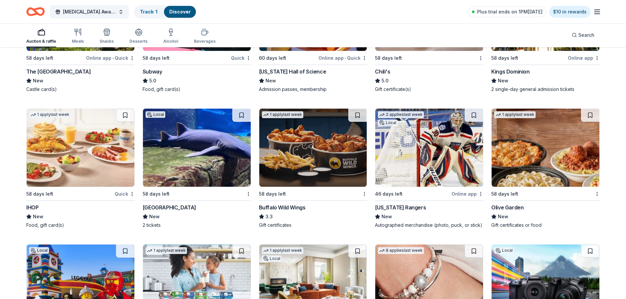
scroll to position [3985, 0]
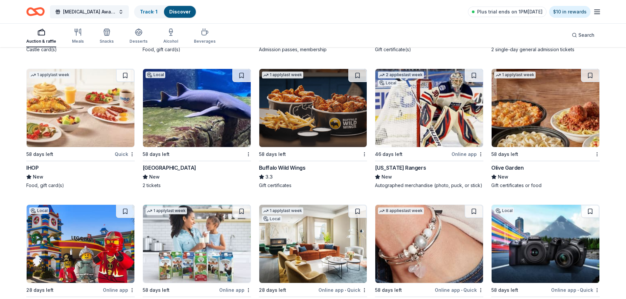
click at [182, 164] on div "Long Island Aquarium" at bounding box center [170, 168] width 54 height 8
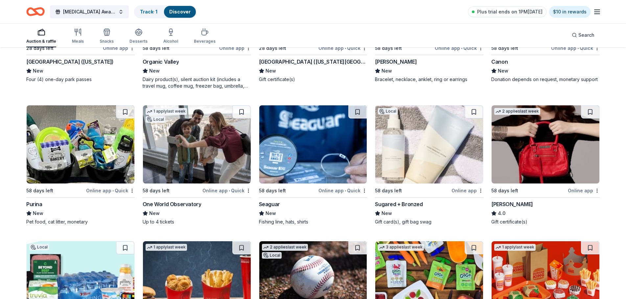
scroll to position [4230, 0]
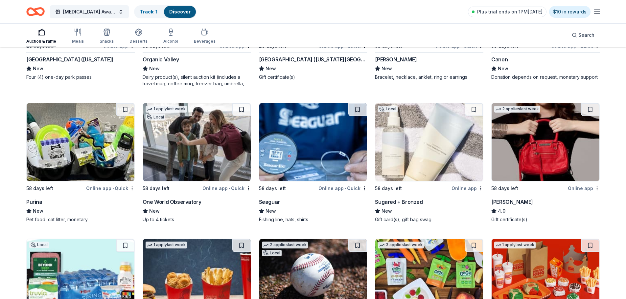
click at [169, 199] on div "One World Observatory" at bounding box center [172, 202] width 59 height 8
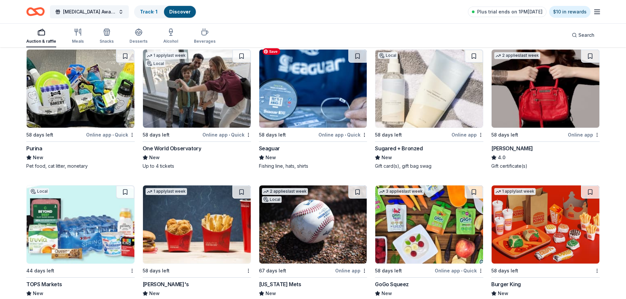
scroll to position [4295, 0]
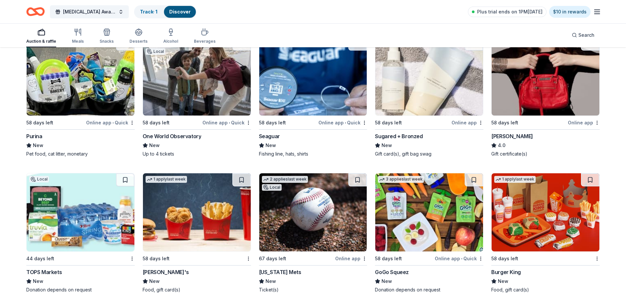
click at [398, 132] on div "Sugared + Bronzed" at bounding box center [399, 136] width 48 height 8
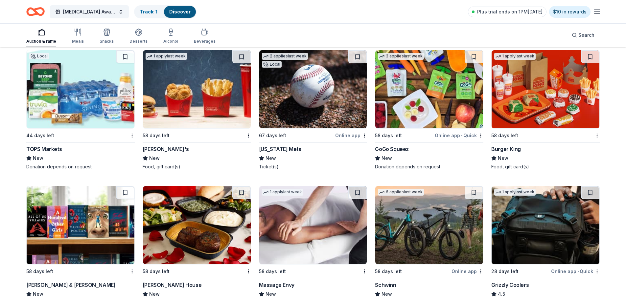
scroll to position [4460, 0]
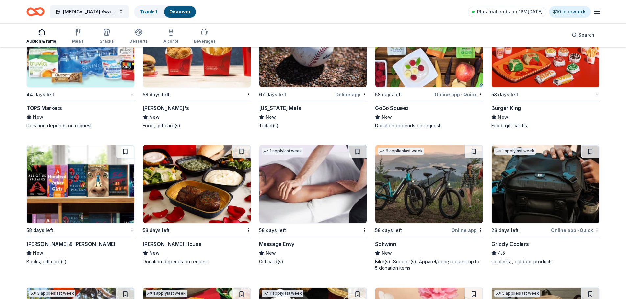
click at [53, 240] on div "Barnes & Noble" at bounding box center [70, 244] width 89 height 8
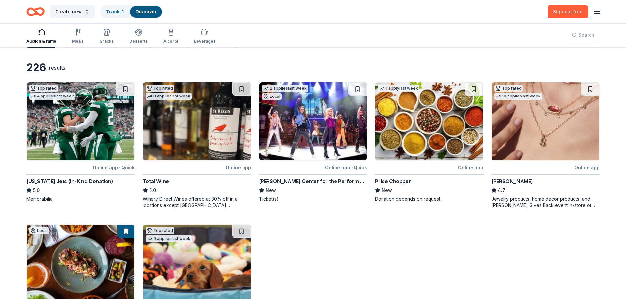
scroll to position [0, 0]
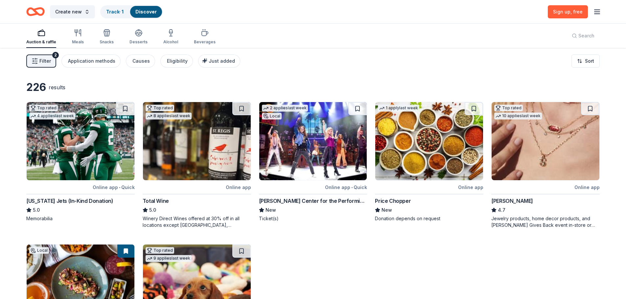
click at [41, 35] on icon "button" at bounding box center [41, 33] width 8 height 8
click at [51, 60] on button "Filter 2" at bounding box center [41, 61] width 30 height 13
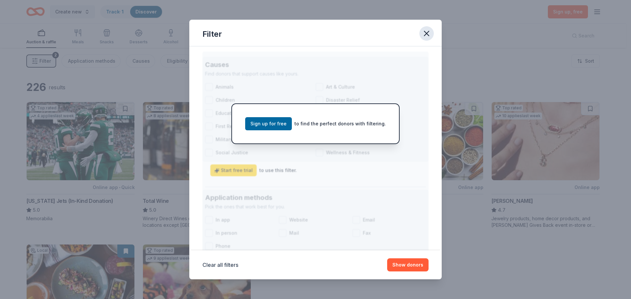
click at [427, 33] on icon "button" at bounding box center [426, 33] width 9 height 9
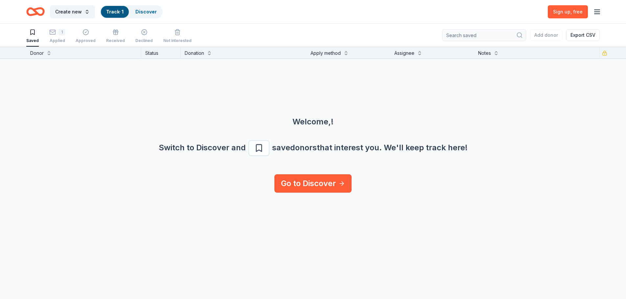
click at [596, 12] on icon "button" at bounding box center [597, 12] width 8 height 8
click at [523, 62] on button "Log in" at bounding box center [515, 64] width 15 height 8
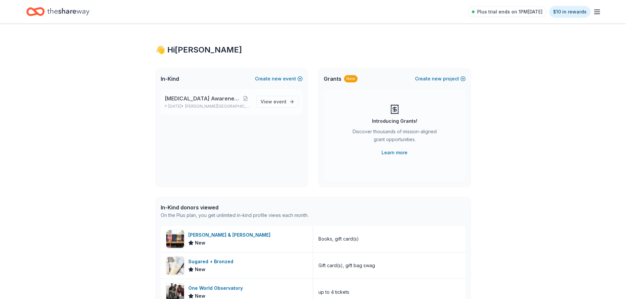
click at [197, 97] on span "[MEDICAL_DATA] Awareness Raffle" at bounding box center [203, 99] width 76 height 8
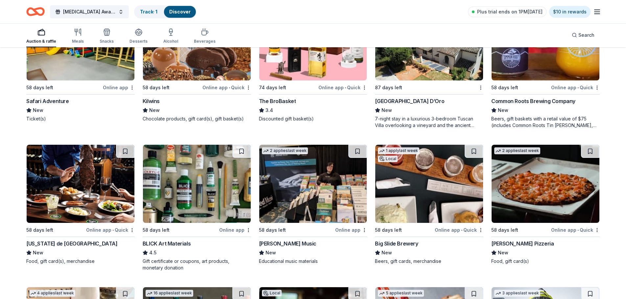
scroll to position [1249, 0]
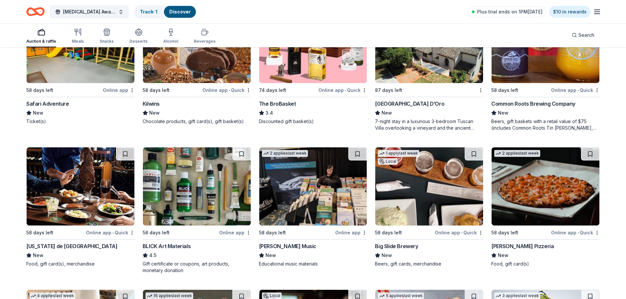
click at [529, 100] on div "Common Roots Brewing Company" at bounding box center [533, 104] width 84 height 8
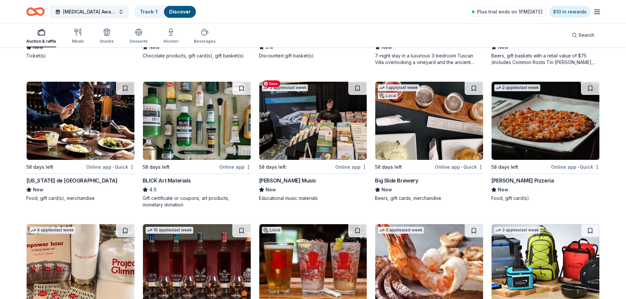
scroll to position [1413, 0]
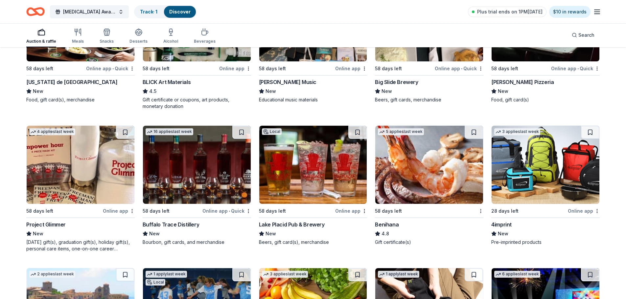
click at [405, 78] on div "Big Slide Brewery" at bounding box center [396, 82] width 43 height 8
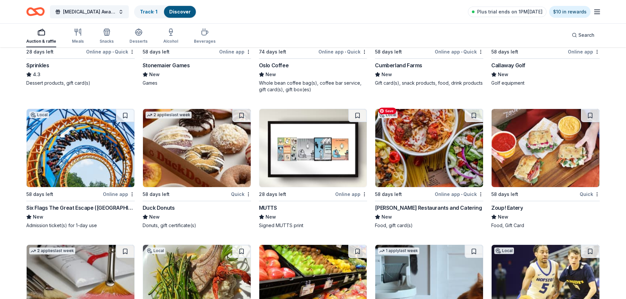
scroll to position [2268, 0]
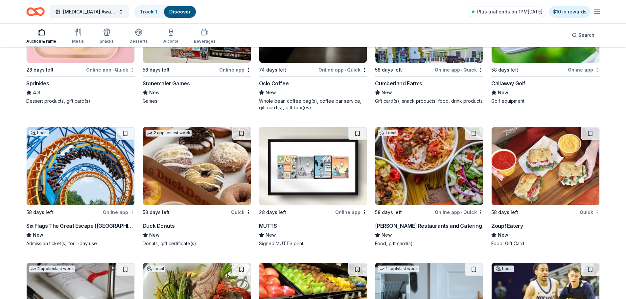
click at [514, 80] on div "Callaway Golf" at bounding box center [508, 84] width 34 height 8
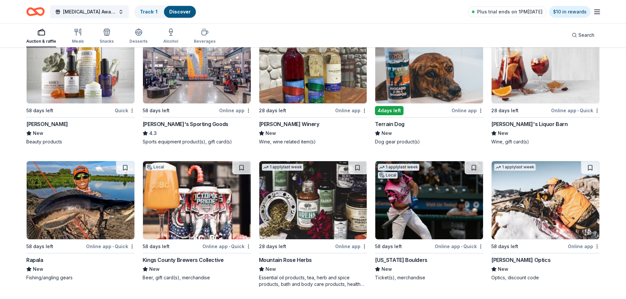
scroll to position [3090, 0]
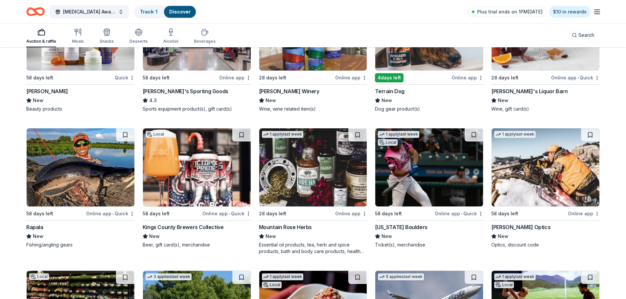
click at [283, 87] on div "Fulkerson Winery" at bounding box center [289, 91] width 60 height 8
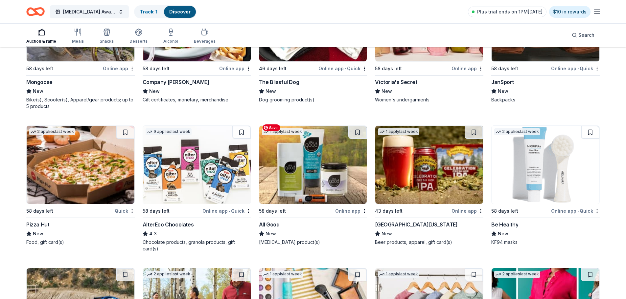
scroll to position [4766, 0]
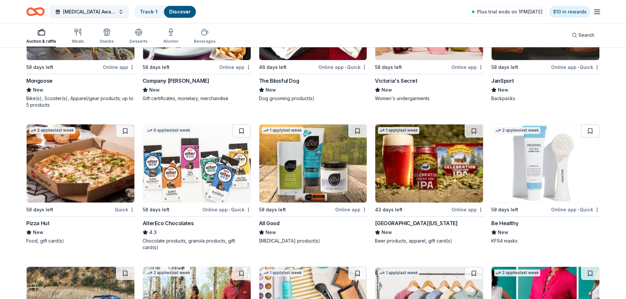
click at [506, 77] on div "JanSport" at bounding box center [502, 81] width 23 height 8
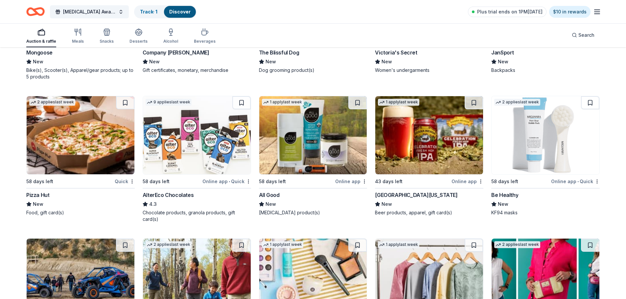
scroll to position [4832, 0]
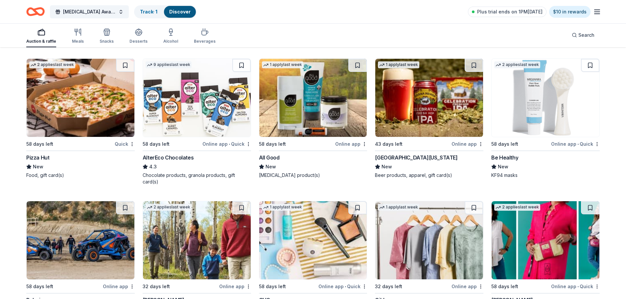
click at [153, 163] on span "4.3" at bounding box center [153, 167] width 8 height 8
click at [402, 154] on div "Sierra Nevada" at bounding box center [416, 158] width 82 height 8
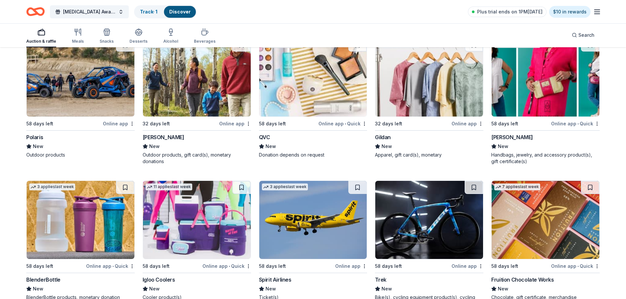
scroll to position [4996, 0]
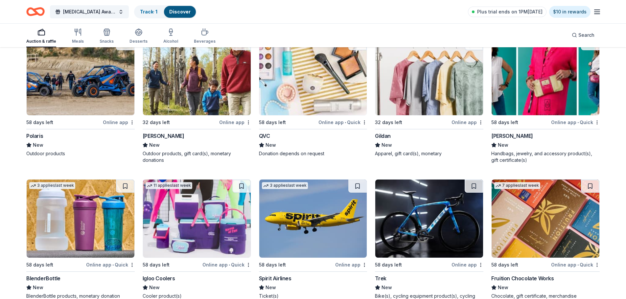
click at [269, 132] on div "QVC" at bounding box center [264, 136] width 11 height 8
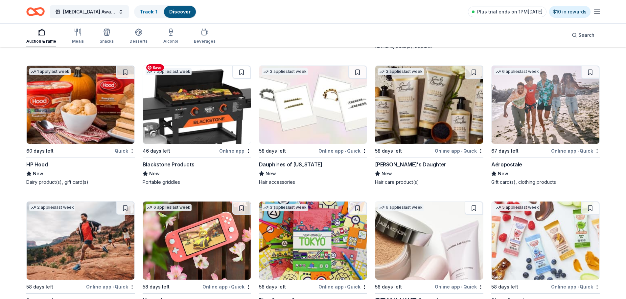
scroll to position [5849, 0]
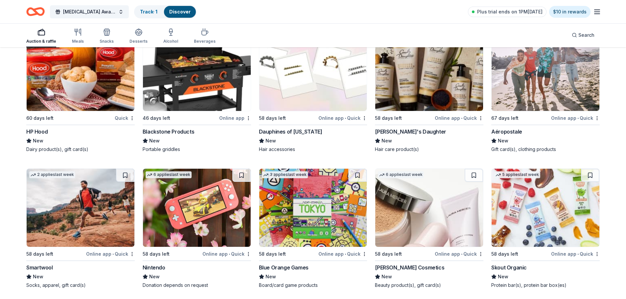
click at [157, 264] on div "Nintendo" at bounding box center [154, 268] width 23 height 8
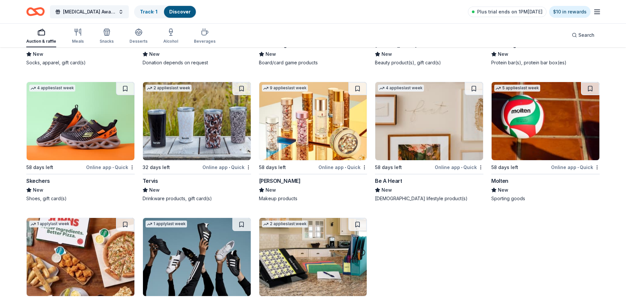
scroll to position [6120, 0]
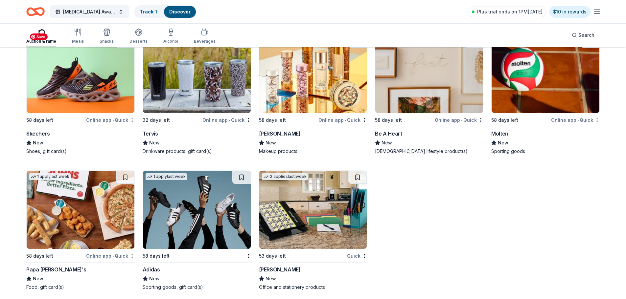
click at [80, 80] on img at bounding box center [81, 74] width 108 height 78
click at [146, 12] on link "Track · 1" at bounding box center [148, 12] width 17 height 6
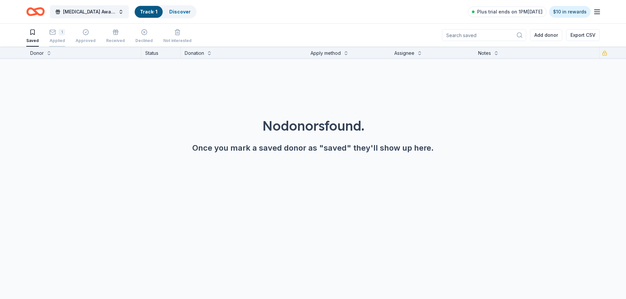
click at [53, 33] on icon "button" at bounding box center [52, 32] width 7 height 7
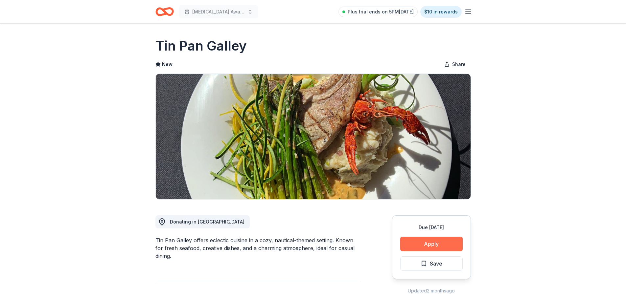
click at [421, 243] on button "Apply" at bounding box center [431, 244] width 62 height 14
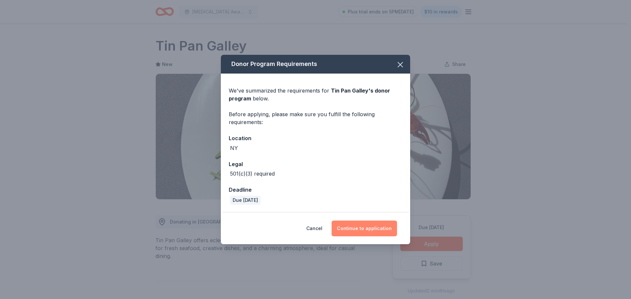
click at [377, 229] on button "Continue to application" at bounding box center [364, 229] width 65 height 16
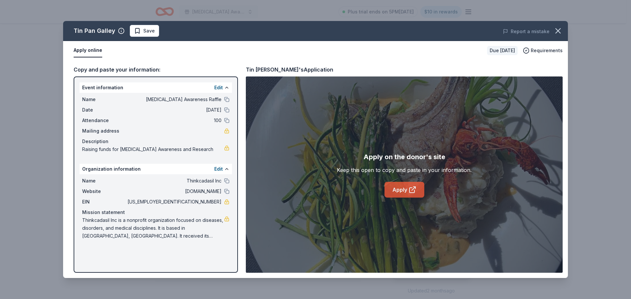
click at [400, 190] on link "Apply" at bounding box center [405, 190] width 40 height 16
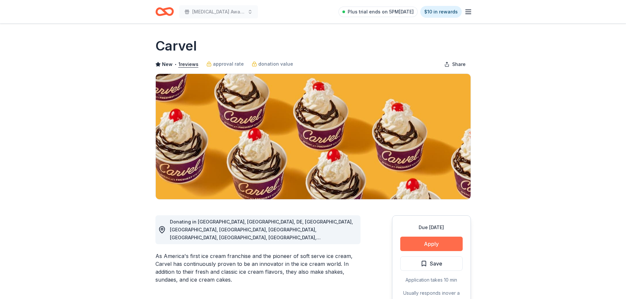
click at [430, 244] on button "Apply" at bounding box center [431, 244] width 62 height 14
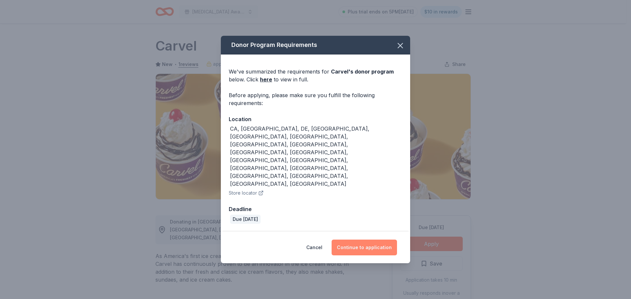
click at [373, 240] on button "Continue to application" at bounding box center [364, 248] width 65 height 16
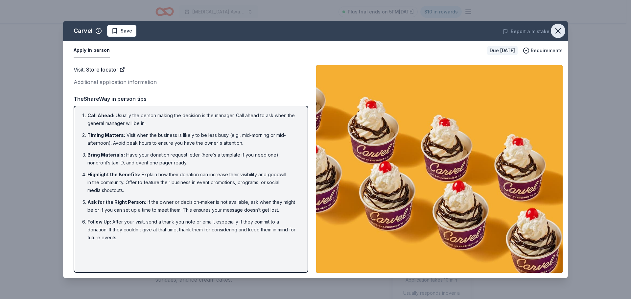
click at [556, 29] on icon "button" at bounding box center [558, 31] width 5 height 5
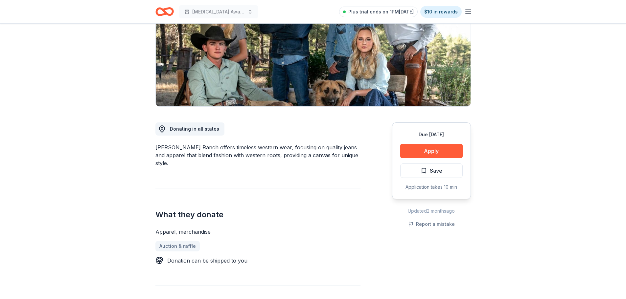
scroll to position [16, 0]
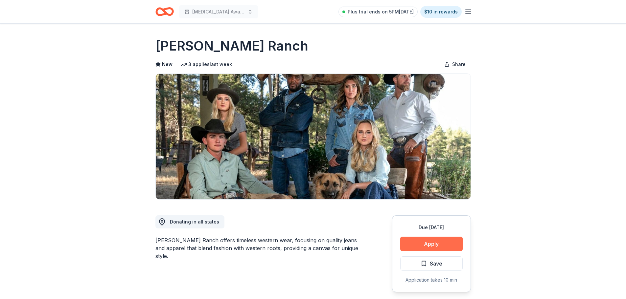
click at [419, 249] on button "Apply" at bounding box center [431, 244] width 62 height 14
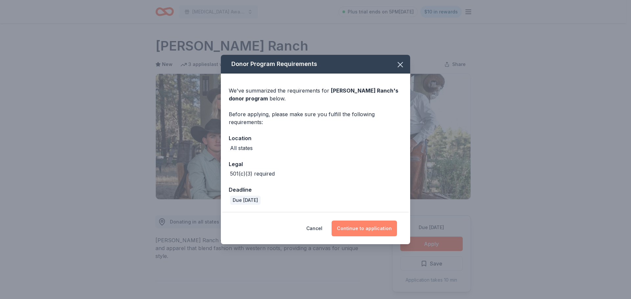
click at [365, 231] on button "Continue to application" at bounding box center [364, 229] width 65 height 16
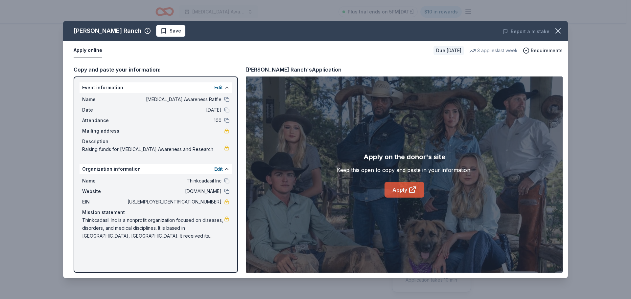
click at [407, 186] on link "Apply" at bounding box center [405, 190] width 40 height 16
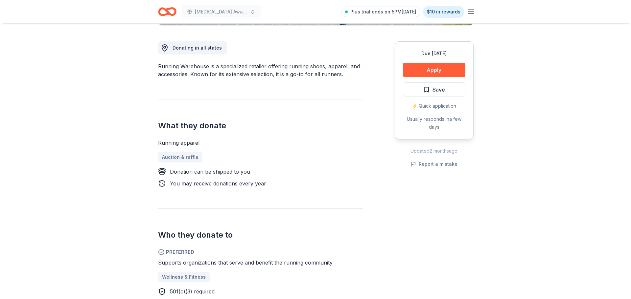
scroll to position [263, 0]
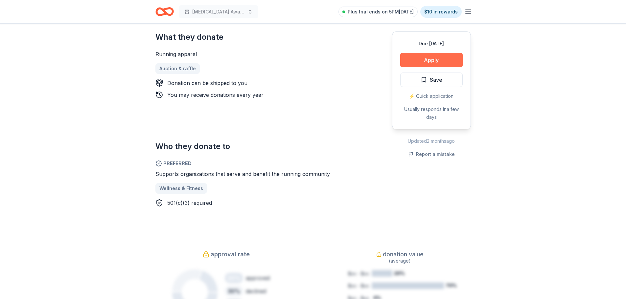
click at [435, 59] on button "Apply" at bounding box center [431, 60] width 62 height 14
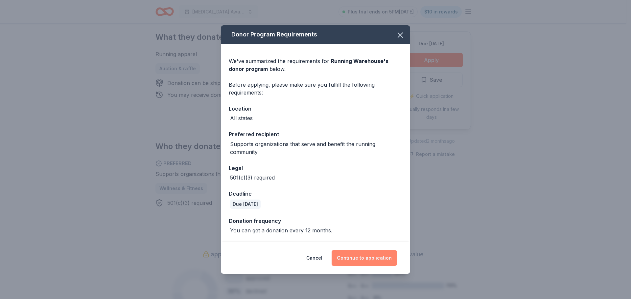
click at [373, 256] on button "Continue to application" at bounding box center [364, 258] width 65 height 16
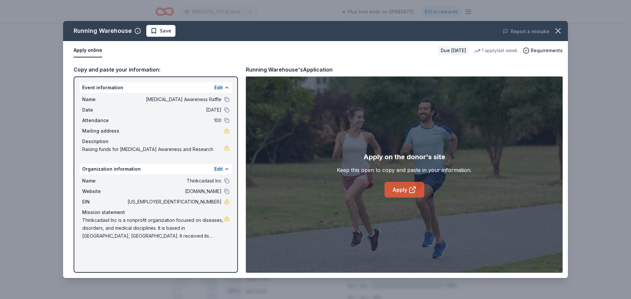
click at [410, 191] on icon at bounding box center [413, 190] width 8 height 8
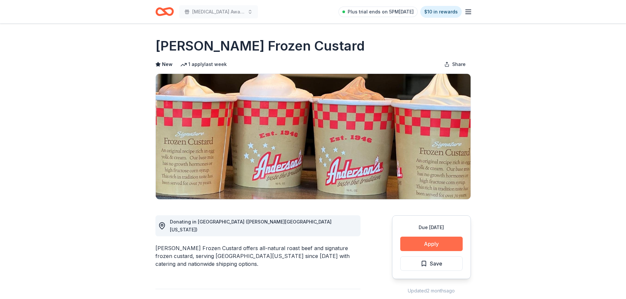
click at [427, 242] on button "Apply" at bounding box center [431, 244] width 62 height 14
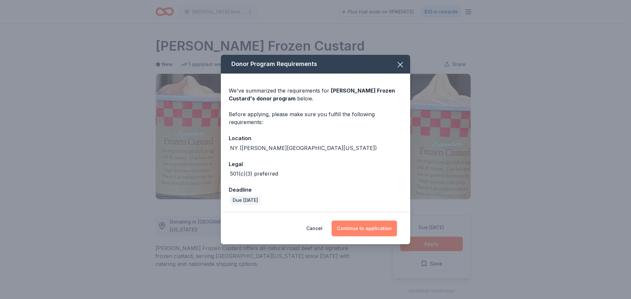
click at [371, 229] on button "Continue to application" at bounding box center [364, 229] width 65 height 16
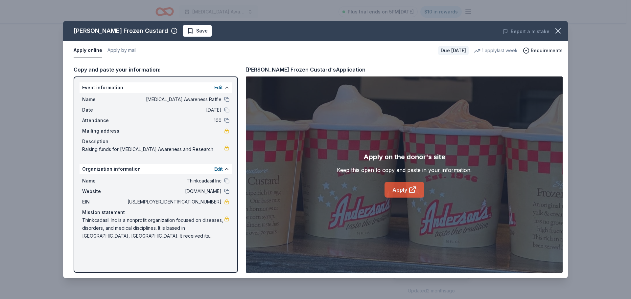
click at [412, 190] on icon at bounding box center [414, 189] width 4 height 4
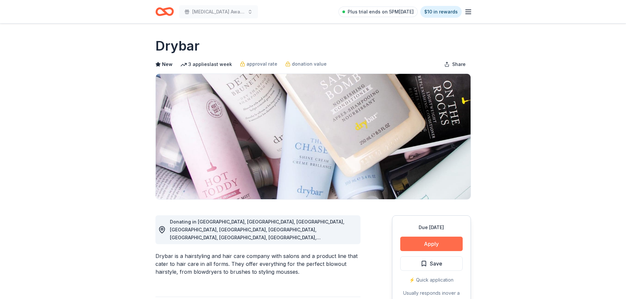
click at [437, 242] on button "Apply" at bounding box center [431, 244] width 62 height 14
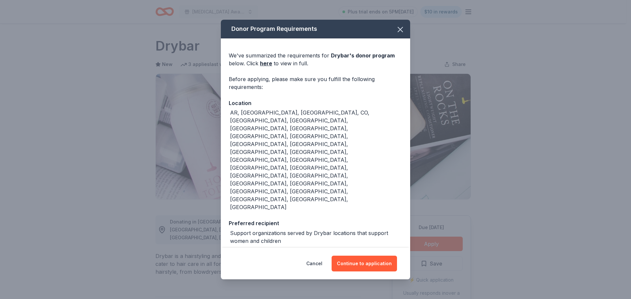
drag, startPoint x: 403, startPoint y: 43, endPoint x: 328, endPoint y: 44, distance: 74.9
click at [400, 34] on icon "button" at bounding box center [400, 29] width 9 height 9
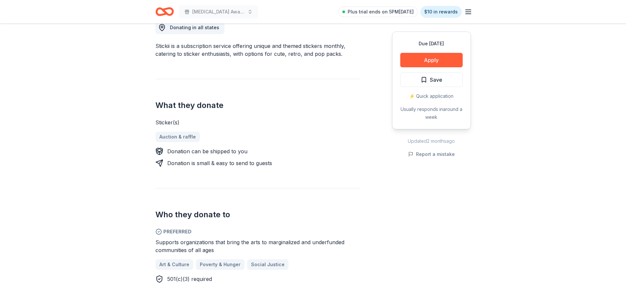
scroll to position [197, 0]
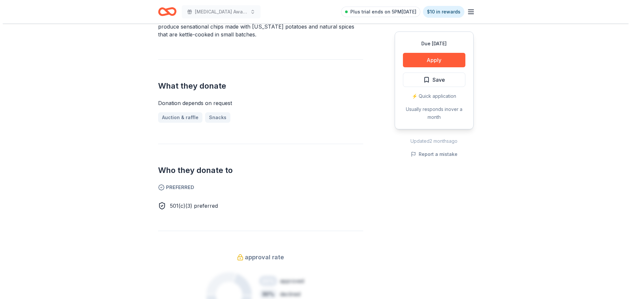
scroll to position [230, 0]
click at [428, 57] on button "Apply" at bounding box center [431, 60] width 62 height 14
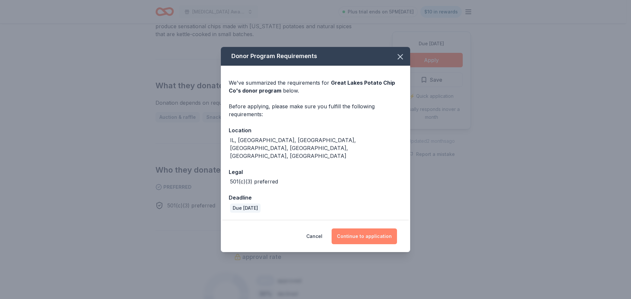
drag, startPoint x: 368, startPoint y: 227, endPoint x: 370, endPoint y: 224, distance: 3.4
click at [368, 229] on button "Continue to application" at bounding box center [364, 237] width 65 height 16
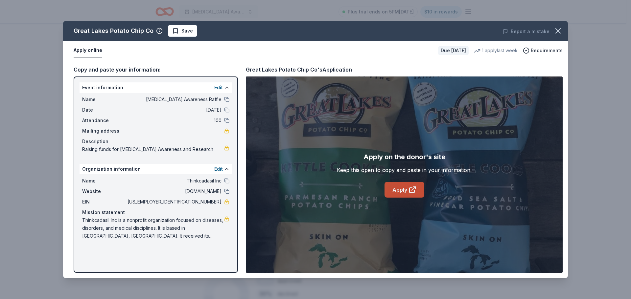
click at [401, 187] on link "Apply" at bounding box center [405, 190] width 40 height 16
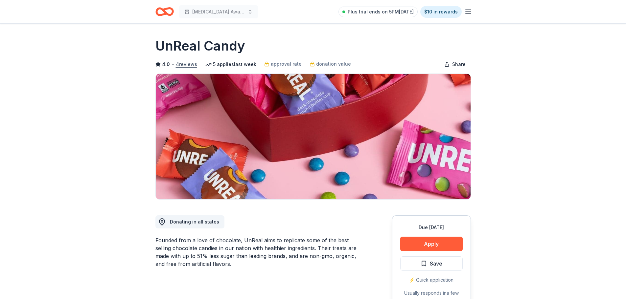
click at [187, 63] on button "4 reviews" at bounding box center [186, 64] width 21 height 8
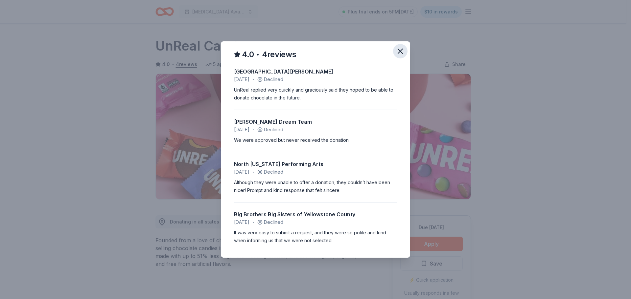
click at [402, 47] on icon "button" at bounding box center [400, 51] width 9 height 9
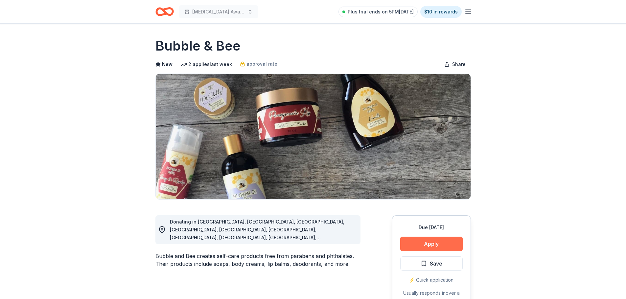
click at [431, 240] on button "Apply" at bounding box center [431, 244] width 62 height 14
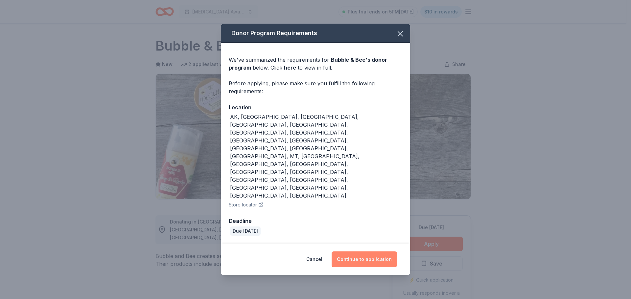
click at [366, 252] on button "Continue to application" at bounding box center [364, 260] width 65 height 16
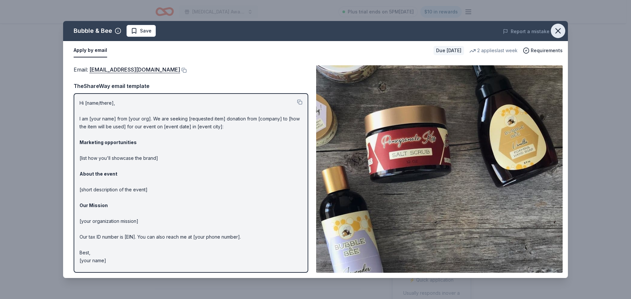
click at [558, 30] on icon "button" at bounding box center [558, 31] width 5 height 5
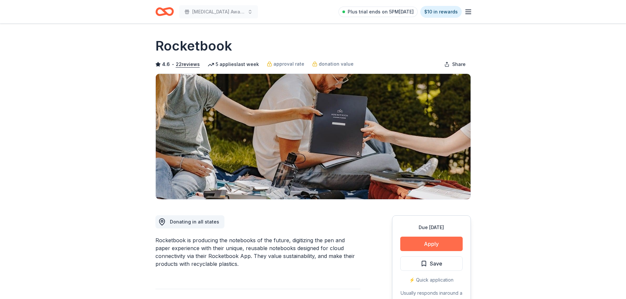
click at [428, 243] on button "Apply" at bounding box center [431, 244] width 62 height 14
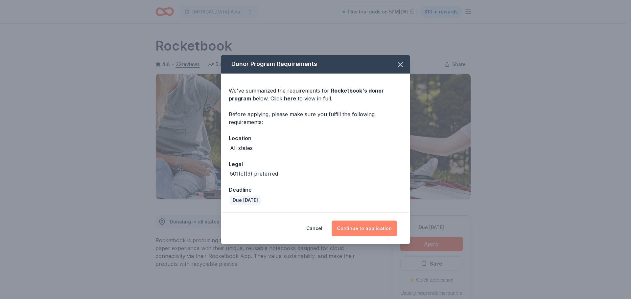
click at [369, 226] on button "Continue to application" at bounding box center [364, 229] width 65 height 16
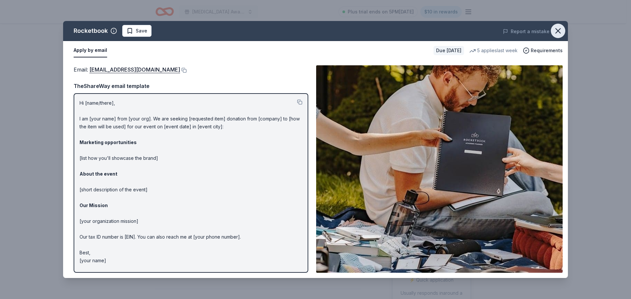
click at [560, 31] on icon "button" at bounding box center [557, 30] width 9 height 9
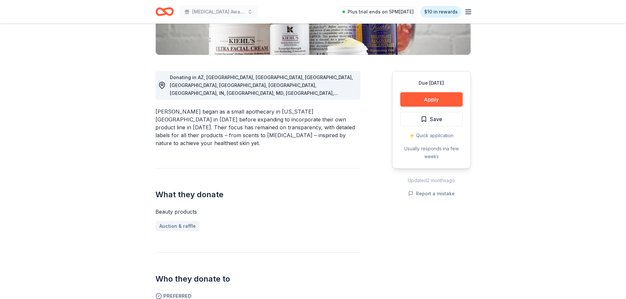
scroll to position [197, 0]
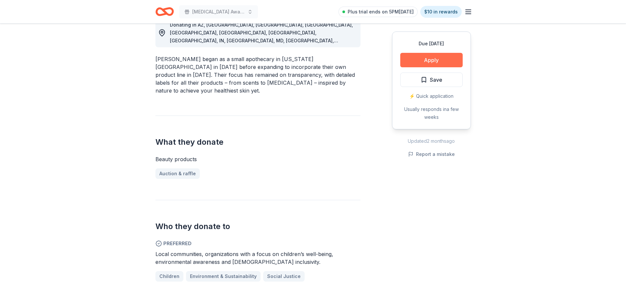
click at [437, 59] on button "Apply" at bounding box center [431, 60] width 62 height 14
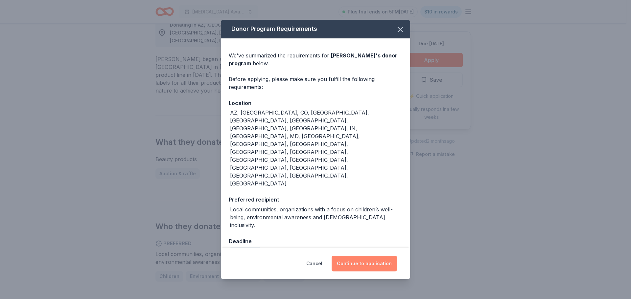
click at [368, 256] on button "Continue to application" at bounding box center [364, 264] width 65 height 16
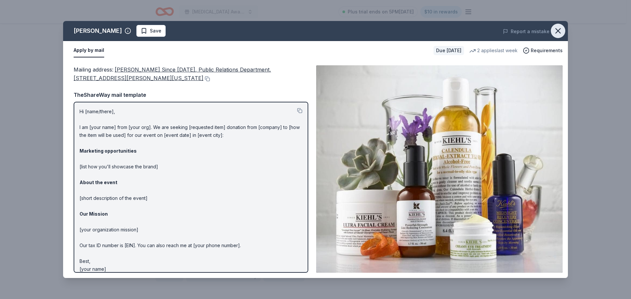
click at [558, 30] on icon "button" at bounding box center [557, 30] width 9 height 9
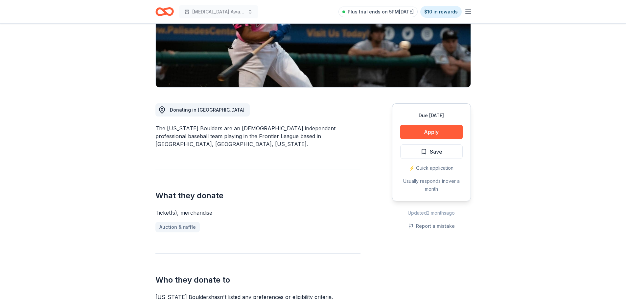
scroll to position [164, 0]
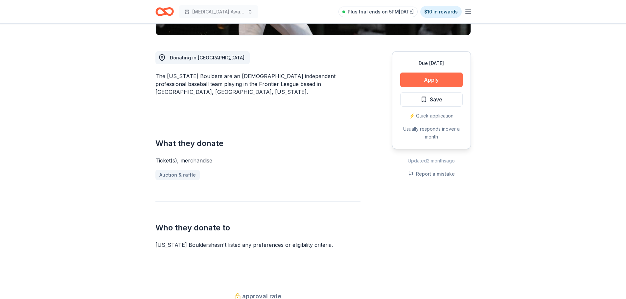
click at [433, 78] on button "Apply" at bounding box center [431, 80] width 62 height 14
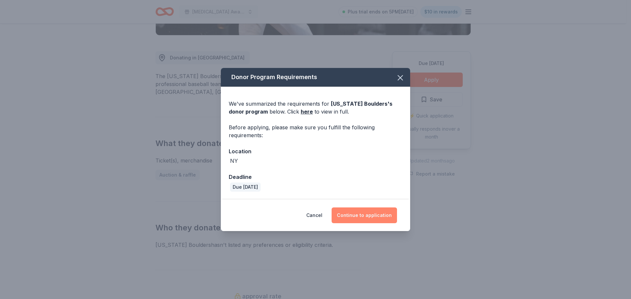
click at [367, 210] on button "Continue to application" at bounding box center [364, 216] width 65 height 16
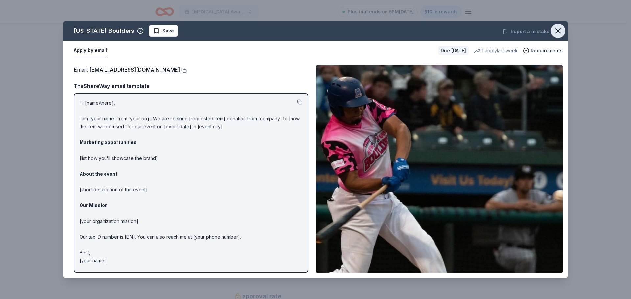
click at [557, 32] on icon "button" at bounding box center [558, 31] width 5 height 5
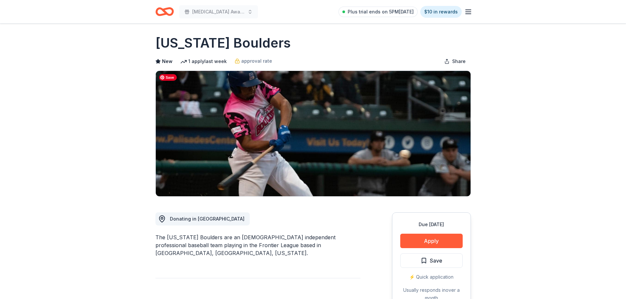
scroll to position [0, 0]
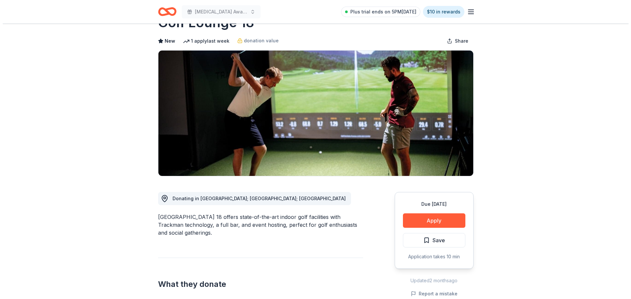
scroll to position [33, 0]
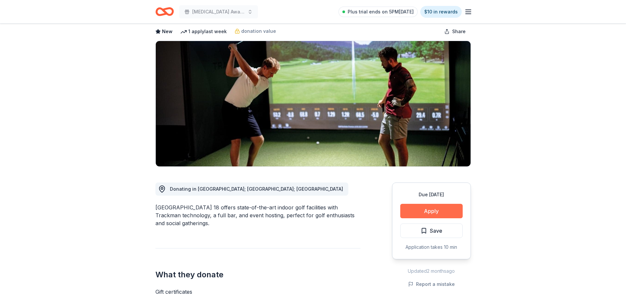
click at [429, 209] on button "Apply" at bounding box center [431, 211] width 62 height 14
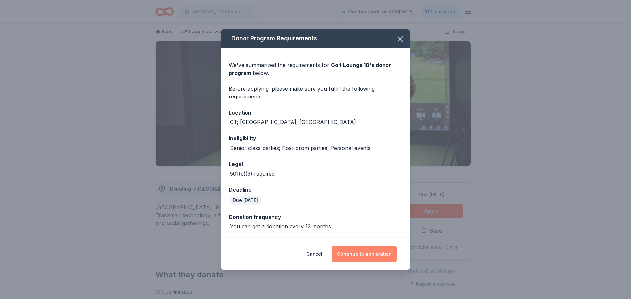
click at [365, 249] on button "Continue to application" at bounding box center [364, 255] width 65 height 16
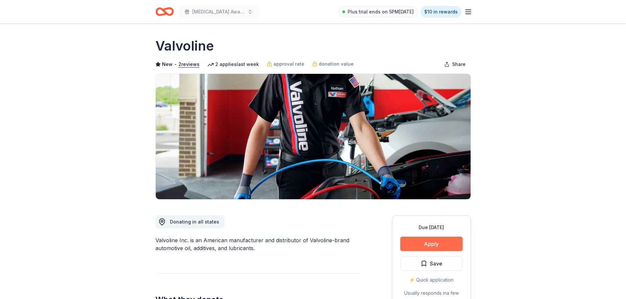
click at [431, 242] on button "Apply" at bounding box center [431, 244] width 62 height 14
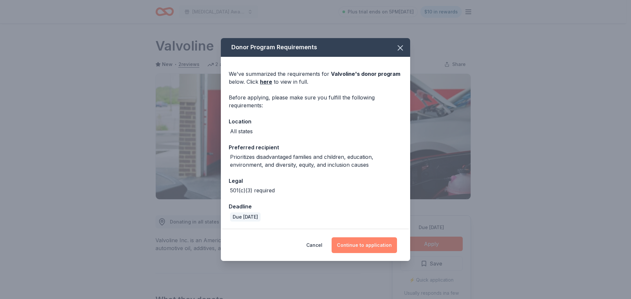
click at [365, 246] on button "Continue to application" at bounding box center [364, 246] width 65 height 16
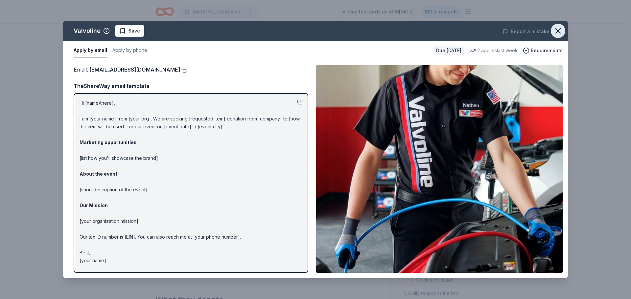
click at [556, 30] on icon "button" at bounding box center [557, 30] width 9 height 9
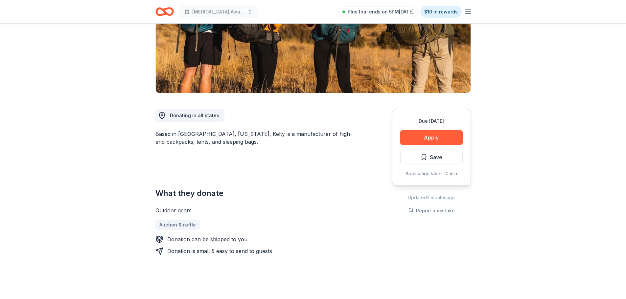
scroll to position [131, 0]
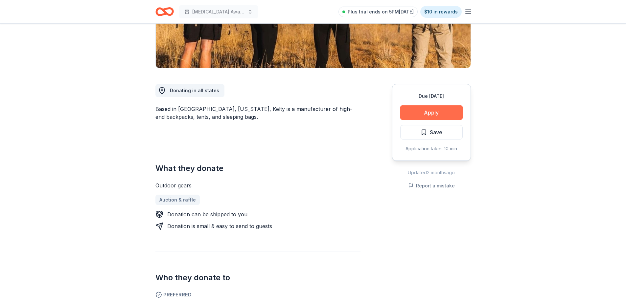
click at [428, 109] on button "Apply" at bounding box center [431, 113] width 62 height 14
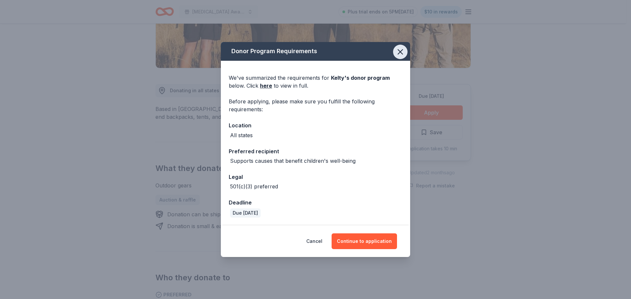
click at [399, 50] on icon "button" at bounding box center [400, 51] width 9 height 9
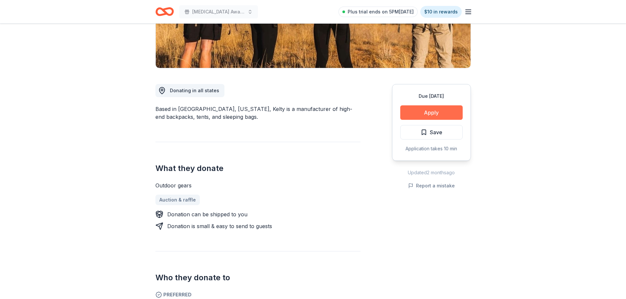
click at [430, 115] on button "Apply" at bounding box center [431, 113] width 62 height 14
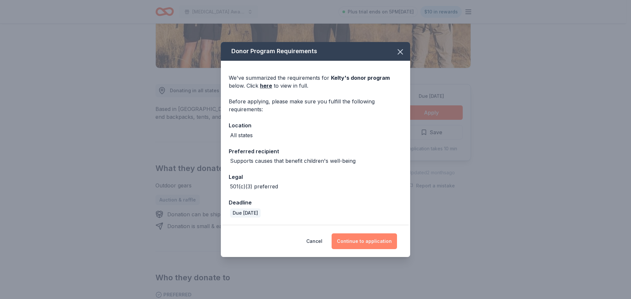
click at [372, 239] on button "Continue to application" at bounding box center [364, 242] width 65 height 16
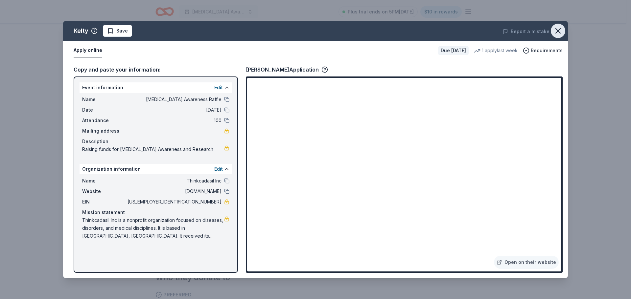
click at [556, 27] on icon "button" at bounding box center [557, 30] width 9 height 9
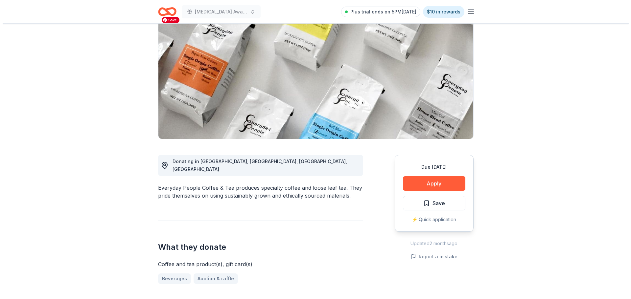
scroll to position [66, 0]
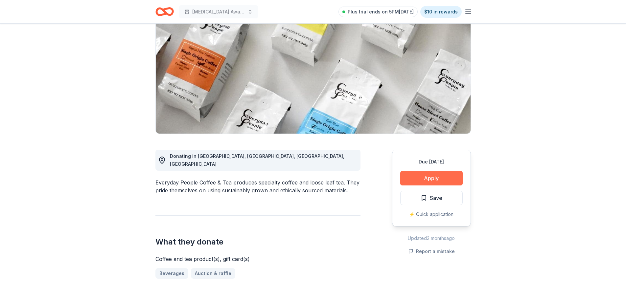
click at [430, 176] on button "Apply" at bounding box center [431, 178] width 62 height 14
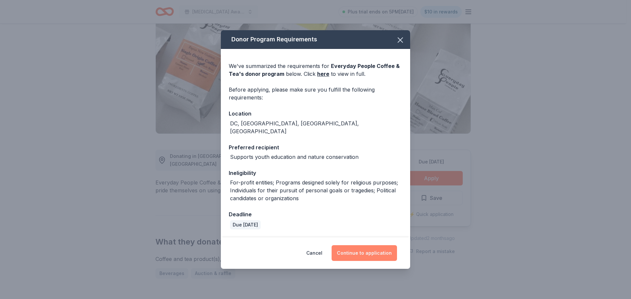
click at [366, 251] on button "Continue to application" at bounding box center [364, 254] width 65 height 16
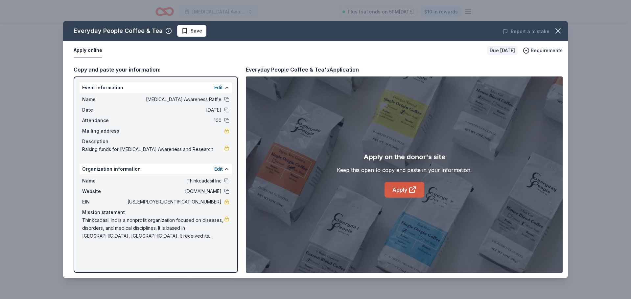
click at [399, 190] on link "Apply" at bounding box center [405, 190] width 40 height 16
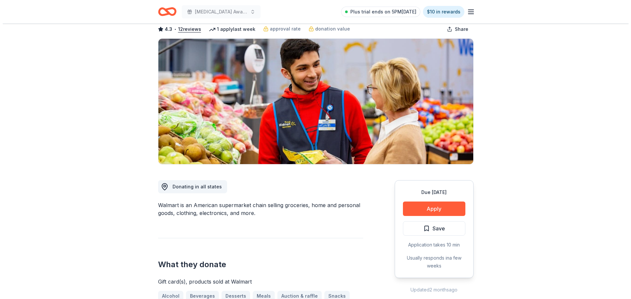
scroll to position [99, 0]
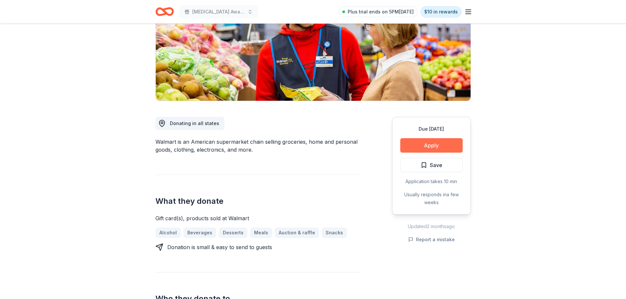
click at [432, 146] on button "Apply" at bounding box center [431, 145] width 62 height 14
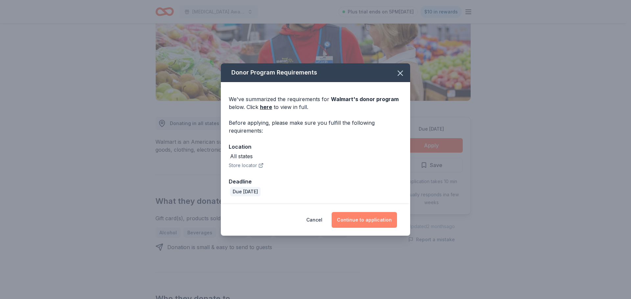
click at [369, 218] on button "Continue to application" at bounding box center [364, 220] width 65 height 16
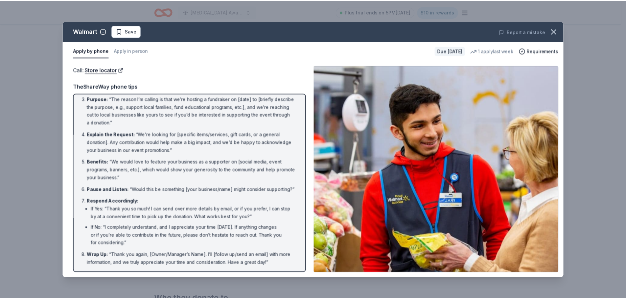
scroll to position [52, 0]
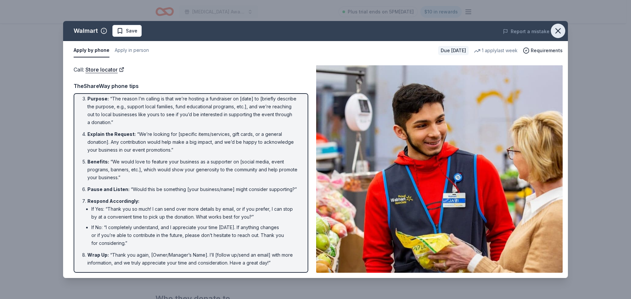
click at [557, 30] on icon "button" at bounding box center [558, 31] width 5 height 5
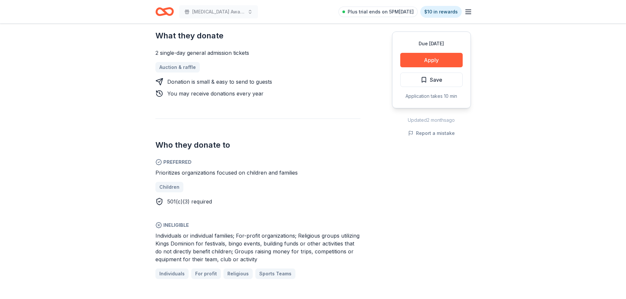
scroll to position [329, 0]
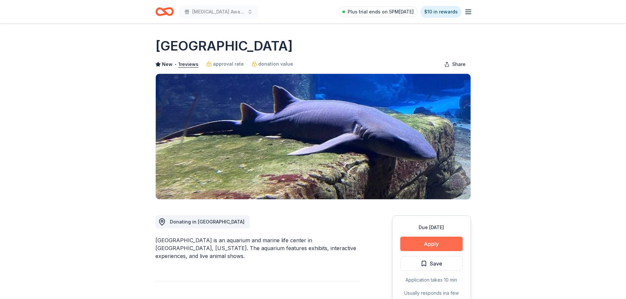
click at [427, 243] on button "Apply" at bounding box center [431, 244] width 62 height 14
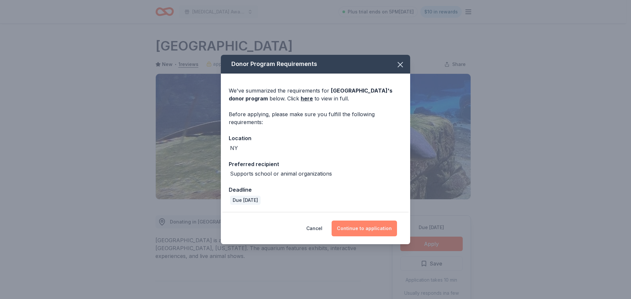
click at [370, 228] on button "Continue to application" at bounding box center [364, 229] width 65 height 16
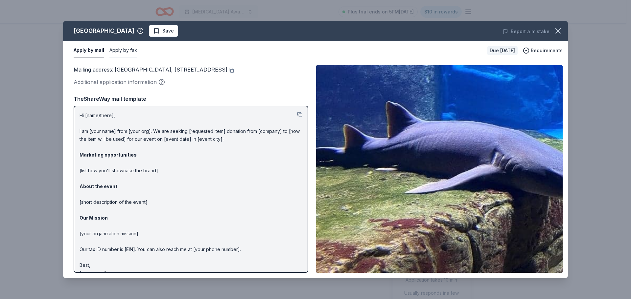
click at [122, 49] on button "Apply by fax" at bounding box center [123, 51] width 28 height 14
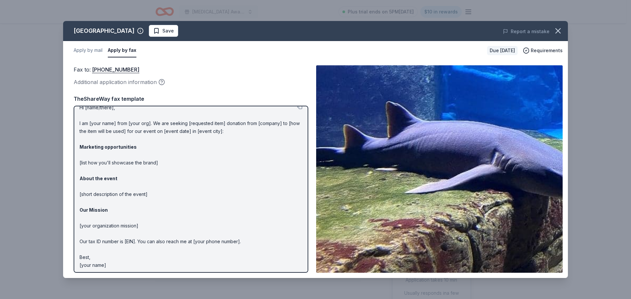
scroll to position [10, 0]
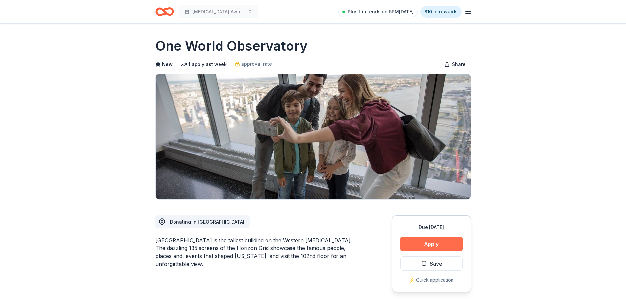
click at [434, 242] on button "Apply" at bounding box center [431, 244] width 62 height 14
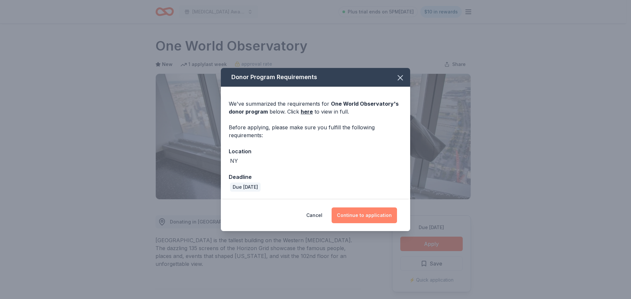
click at [362, 214] on button "Continue to application" at bounding box center [364, 216] width 65 height 16
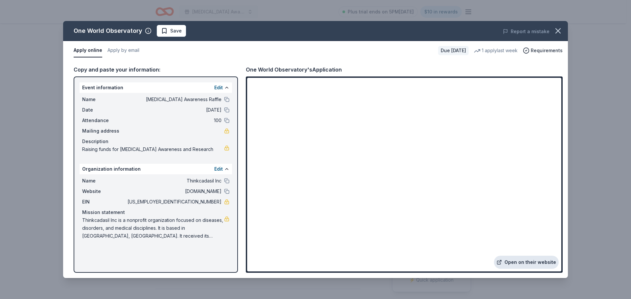
click at [525, 263] on link "Open on their website" at bounding box center [526, 262] width 65 height 13
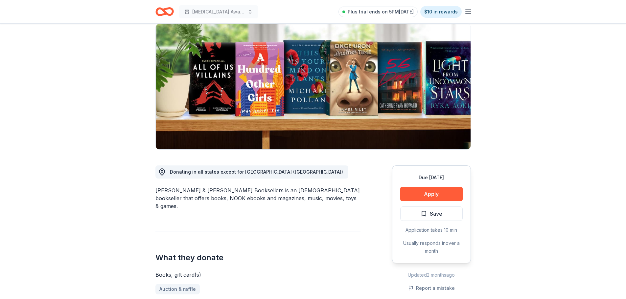
scroll to position [66, 0]
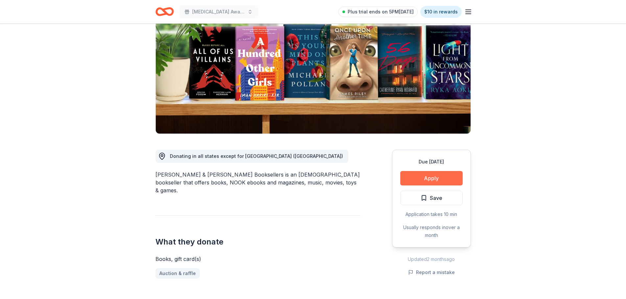
click at [436, 175] on button "Apply" at bounding box center [431, 178] width 62 height 14
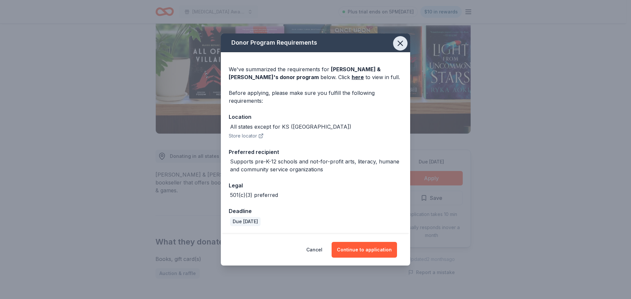
click at [399, 41] on icon "button" at bounding box center [400, 43] width 9 height 9
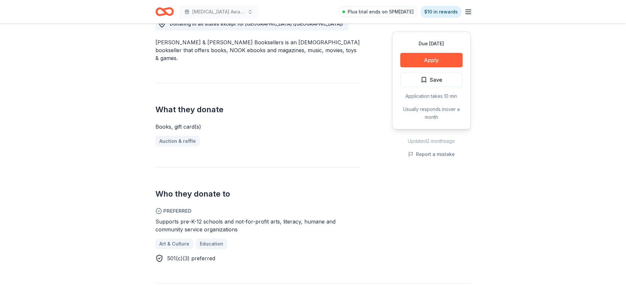
scroll to position [230, 0]
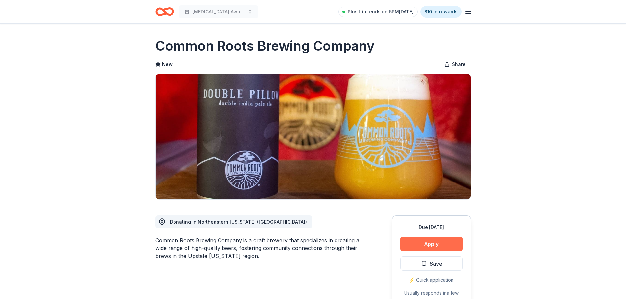
click at [426, 238] on button "Apply" at bounding box center [431, 244] width 62 height 14
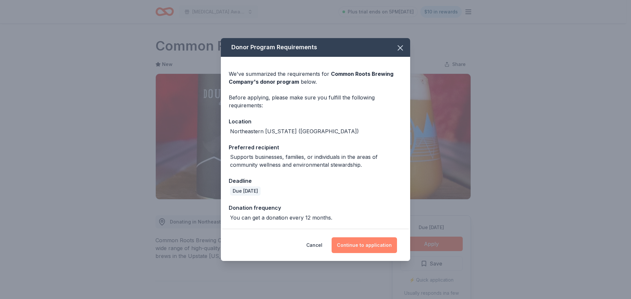
drag, startPoint x: 365, startPoint y: 246, endPoint x: 365, endPoint y: 242, distance: 3.4
click at [365, 245] on button "Continue to application" at bounding box center [364, 246] width 65 height 16
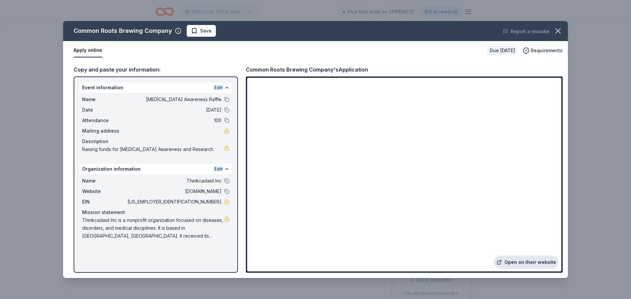
click at [515, 261] on link "Open on their website" at bounding box center [526, 262] width 65 height 13
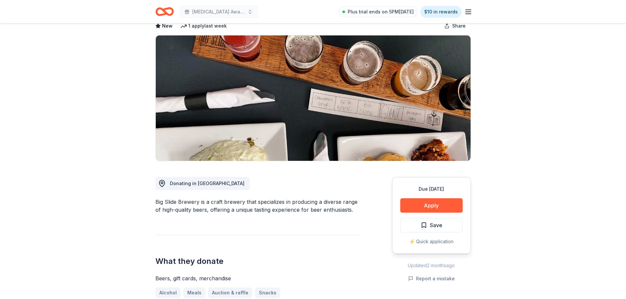
scroll to position [33, 0]
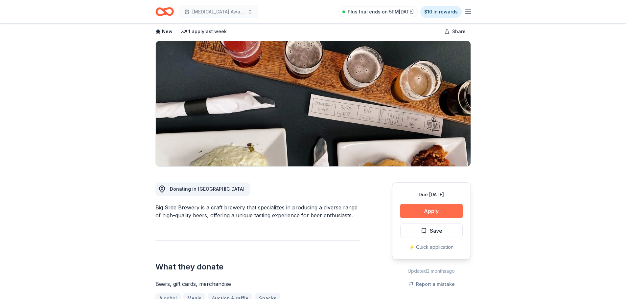
click at [452, 211] on button "Apply" at bounding box center [431, 211] width 62 height 14
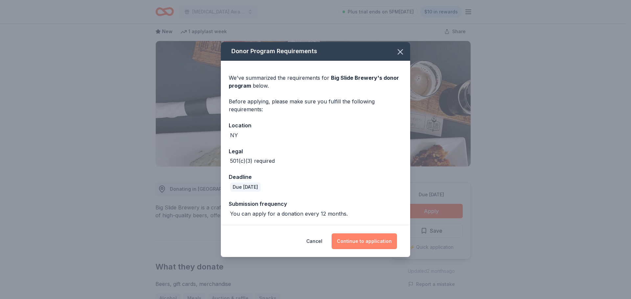
click at [362, 244] on button "Continue to application" at bounding box center [364, 242] width 65 height 16
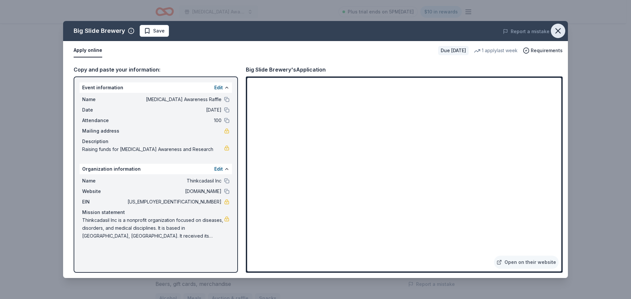
click at [560, 28] on icon "button" at bounding box center [557, 30] width 9 height 9
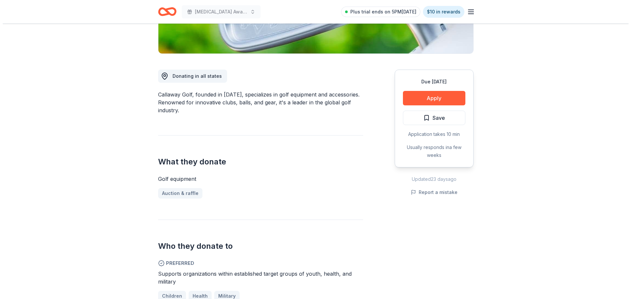
scroll to position [230, 0]
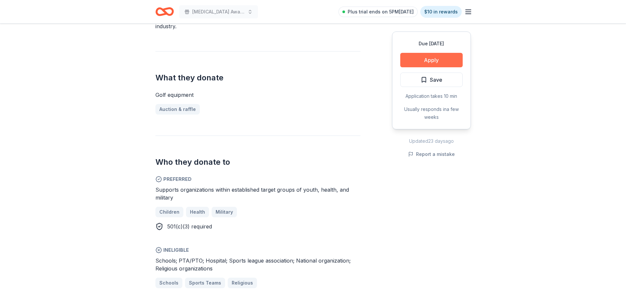
click at [425, 59] on button "Apply" at bounding box center [431, 60] width 62 height 14
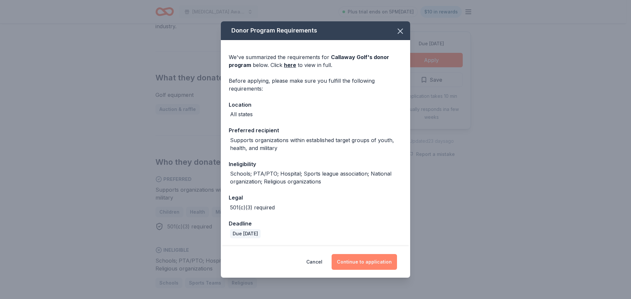
click at [358, 259] on button "Continue to application" at bounding box center [364, 262] width 65 height 16
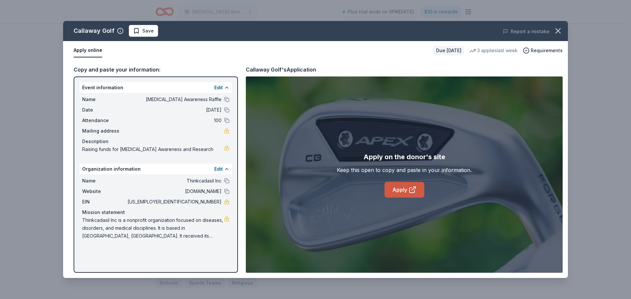
click at [411, 187] on icon at bounding box center [413, 190] width 8 height 8
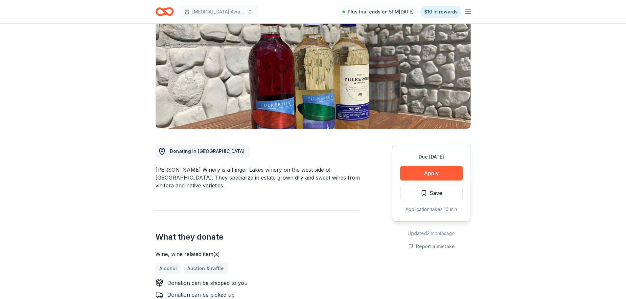
scroll to position [99, 0]
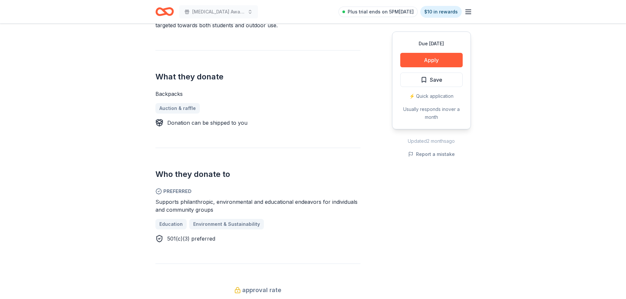
scroll to position [230, 0]
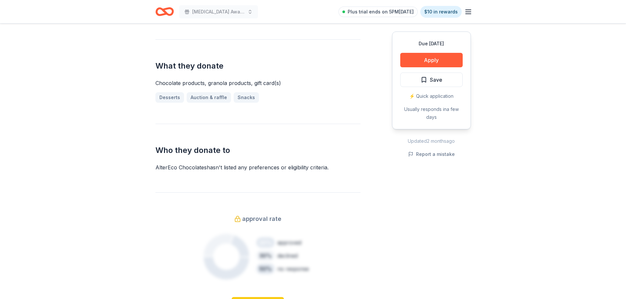
scroll to position [263, 0]
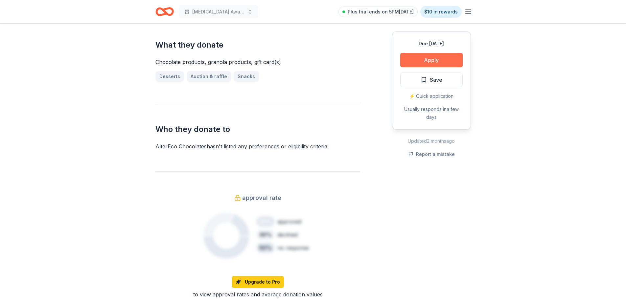
click at [434, 59] on button "Apply" at bounding box center [431, 60] width 62 height 14
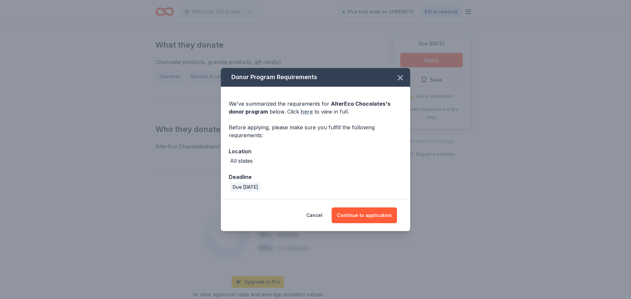
click at [307, 112] on link "here" at bounding box center [307, 112] width 12 height 8
click at [364, 216] on button "Continue to application" at bounding box center [364, 216] width 65 height 16
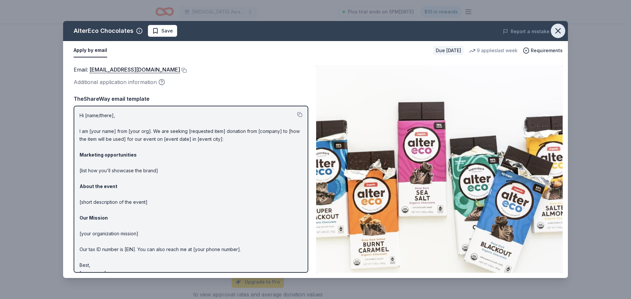
click at [559, 30] on icon "button" at bounding box center [558, 31] width 5 height 5
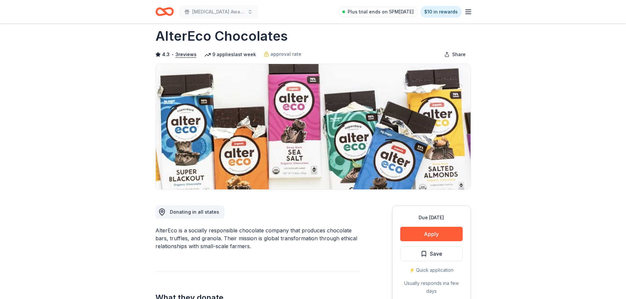
scroll to position [0, 0]
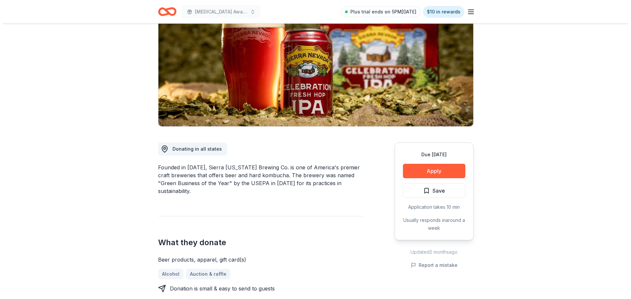
scroll to position [99, 0]
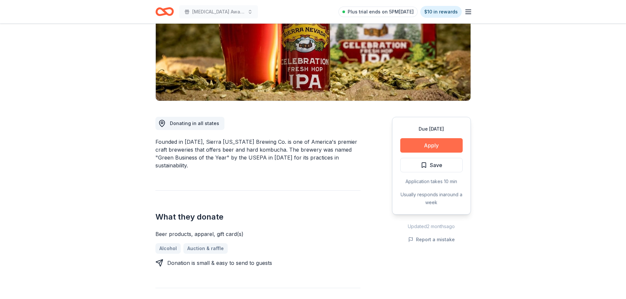
click at [424, 144] on button "Apply" at bounding box center [431, 145] width 62 height 14
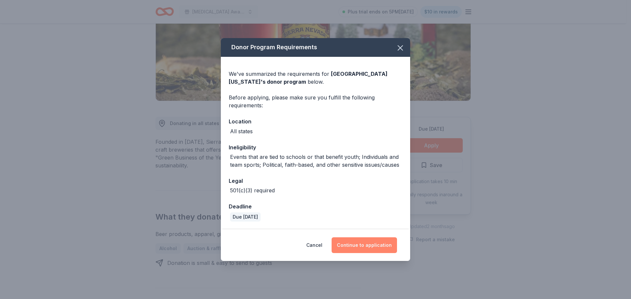
click at [375, 240] on button "Continue to application" at bounding box center [364, 246] width 65 height 16
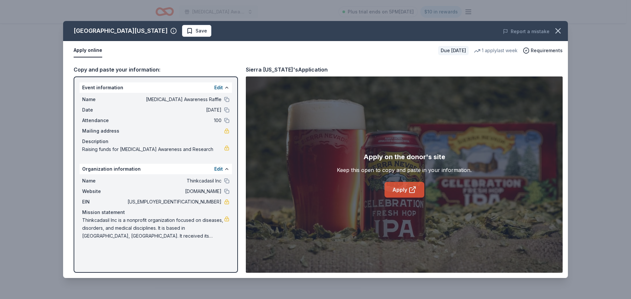
click at [399, 187] on link "Apply" at bounding box center [405, 190] width 40 height 16
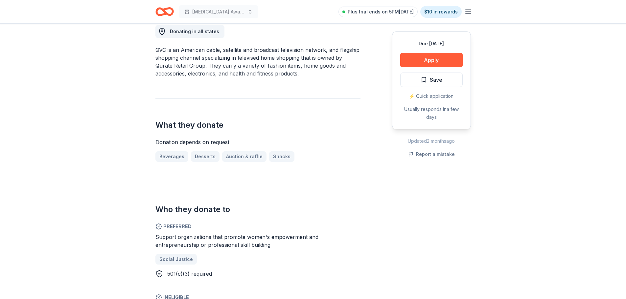
scroll to position [230, 0]
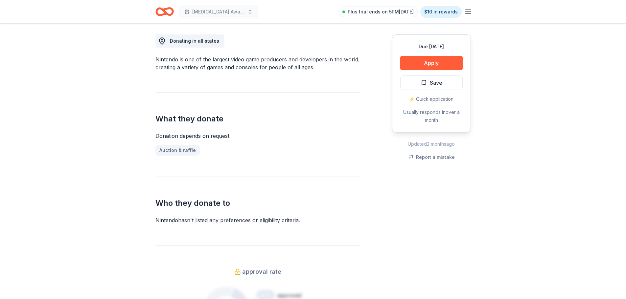
scroll to position [197, 0]
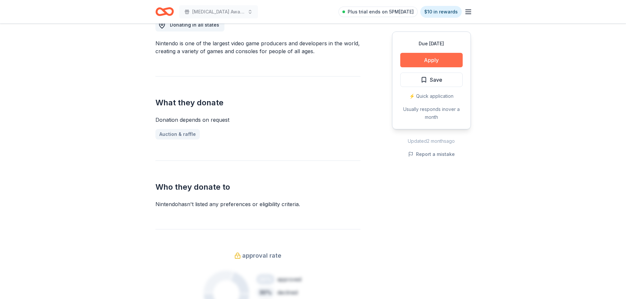
click at [435, 62] on button "Apply" at bounding box center [431, 60] width 62 height 14
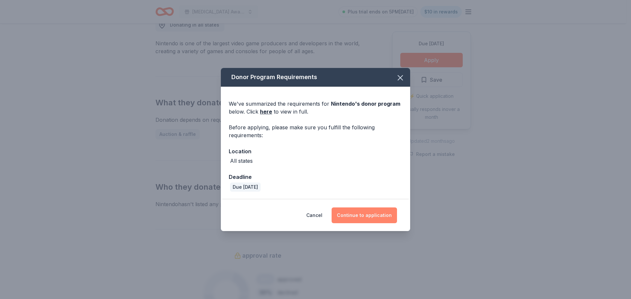
click at [354, 213] on button "Continue to application" at bounding box center [364, 216] width 65 height 16
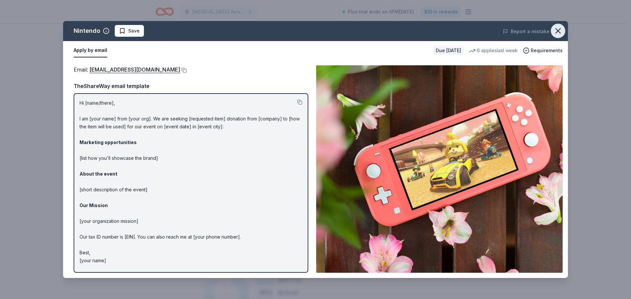
click at [558, 29] on icon "button" at bounding box center [557, 30] width 9 height 9
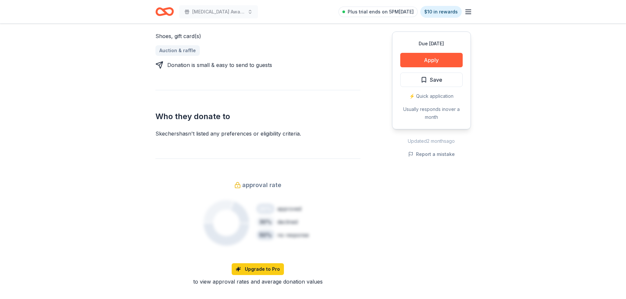
scroll to position [329, 0]
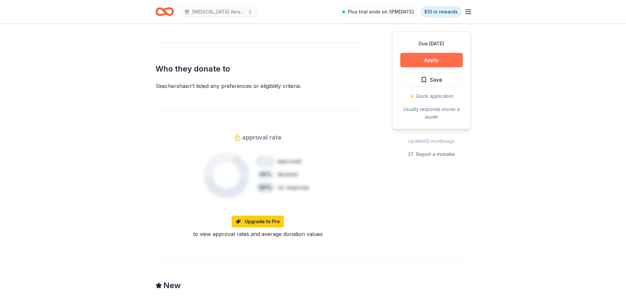
click at [434, 57] on button "Apply" at bounding box center [431, 60] width 62 height 14
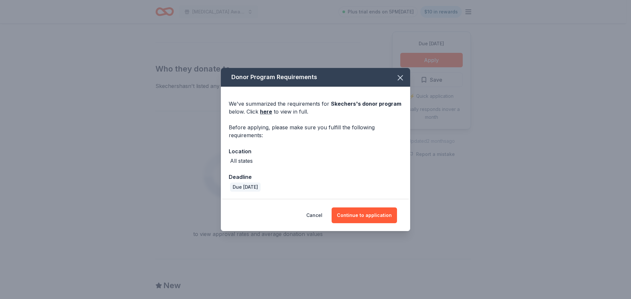
drag, startPoint x: 352, startPoint y: 213, endPoint x: 364, endPoint y: 199, distance: 18.7
click at [352, 215] on button "Continue to application" at bounding box center [364, 216] width 65 height 16
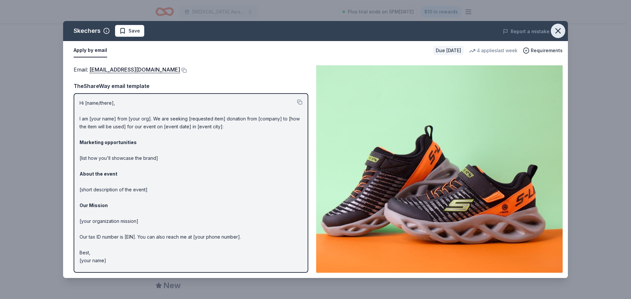
click at [561, 30] on icon "button" at bounding box center [557, 30] width 9 height 9
